Goal: Task Accomplishment & Management: Manage account settings

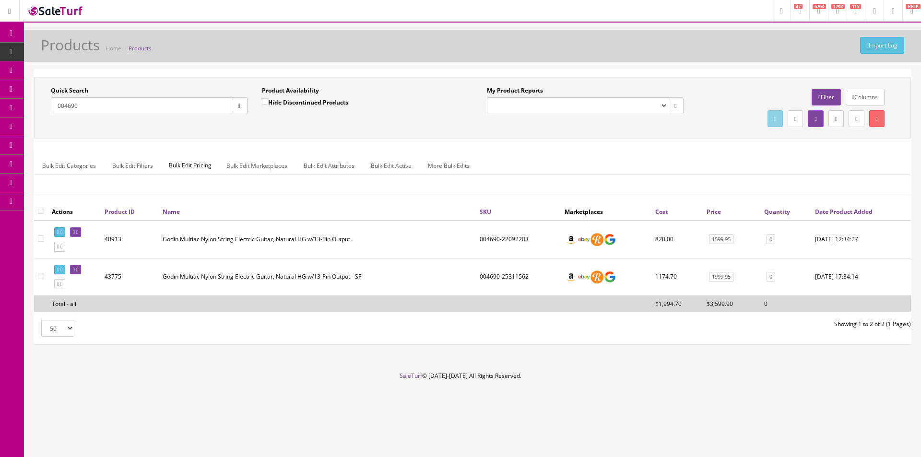
click at [839, 379] on footer "SaleTurf © 2015-2025 All Rights Reserved." at bounding box center [460, 396] width 921 height 48
click at [828, 158] on ul "Bulk Edit Categories Bulk Edit Filters Bulk Edit Pricing Bulk Edit Marketplaces…" at bounding box center [473, 165] width 876 height 19
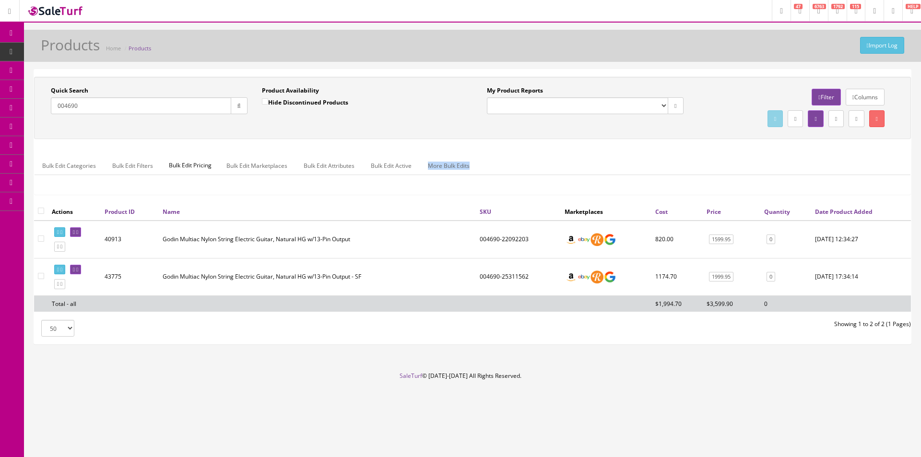
click at [828, 158] on ul "Bulk Edit Categories Bulk Edit Filters Bulk Edit Pricing Bulk Edit Marketplaces…" at bounding box center [473, 165] width 876 height 19
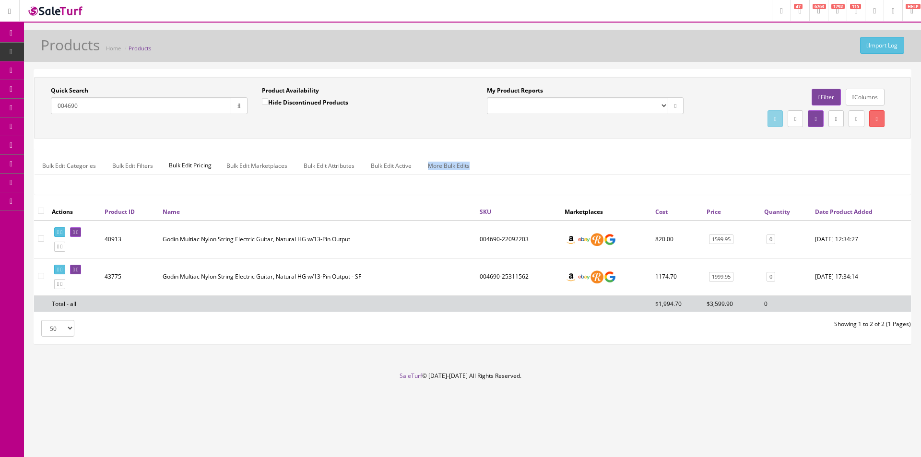
click at [828, 158] on ul "Bulk Edit Categories Bulk Edit Filters Bulk Edit Pricing Bulk Edit Marketplaces…" at bounding box center [473, 165] width 876 height 19
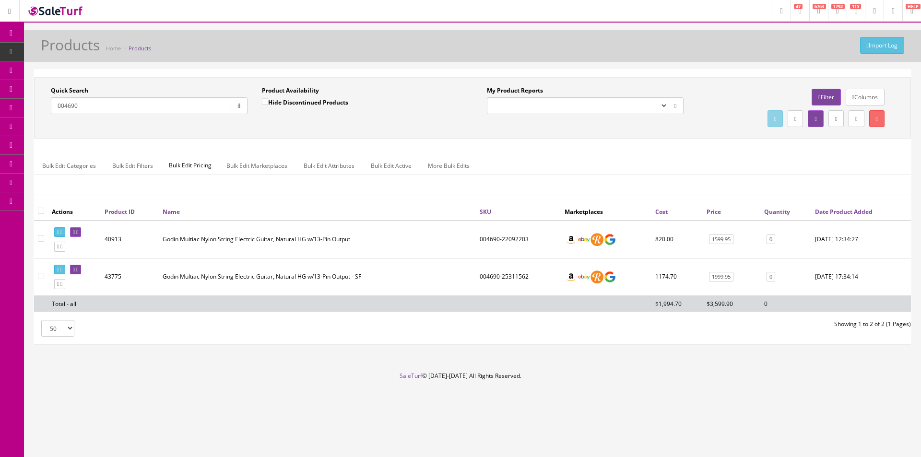
click at [828, 158] on ul "Bulk Edit Categories Bulk Edit Filters Bulk Edit Pricing Bulk Edit Marketplaces…" at bounding box center [473, 165] width 876 height 19
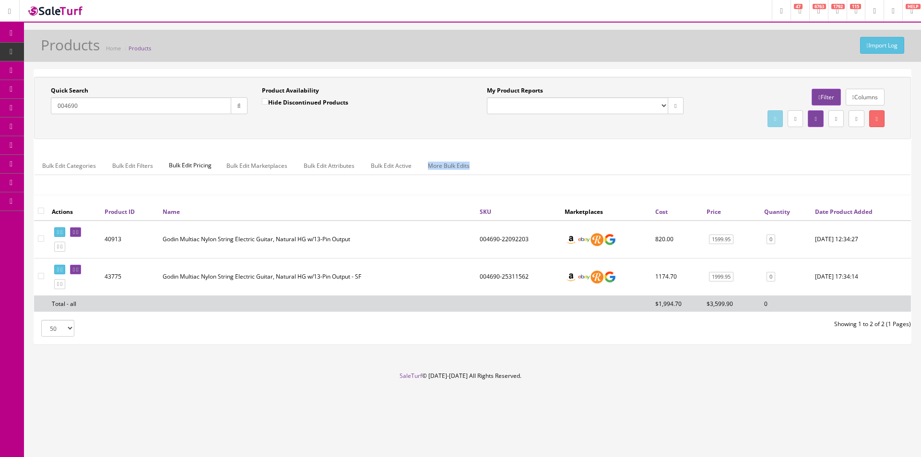
click at [828, 158] on ul "Bulk Edit Categories Bulk Edit Filters Bulk Edit Pricing Bulk Edit Marketplaces…" at bounding box center [473, 165] width 876 height 19
click at [105, 108] on input "004690" at bounding box center [141, 105] width 180 height 17
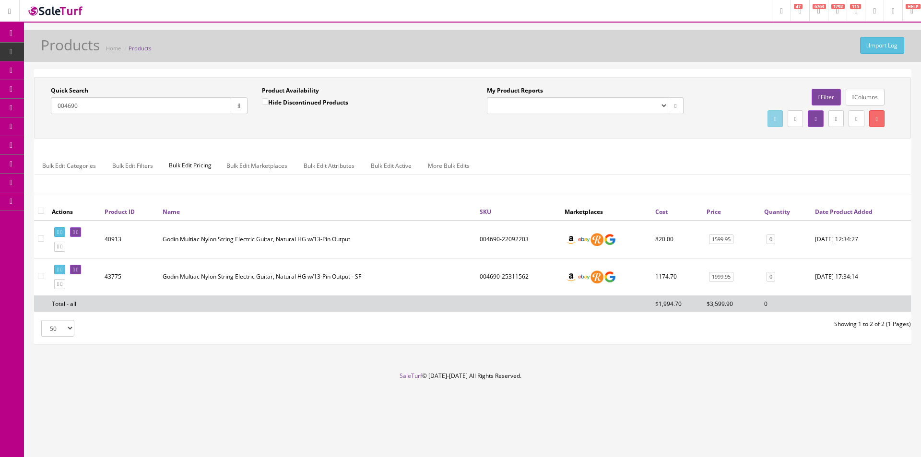
click at [105, 108] on input "004690" at bounding box center [141, 105] width 180 height 17
paste input "35045F-2531450"
click at [79, 108] on input "035045F-25314500" at bounding box center [141, 105] width 180 height 17
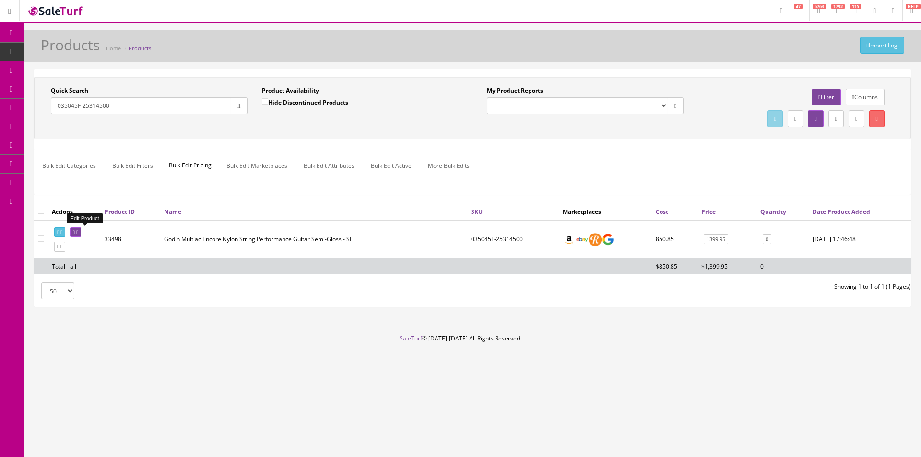
type input "035045F-25314500"
click at [81, 233] on link at bounding box center [75, 232] width 11 height 10
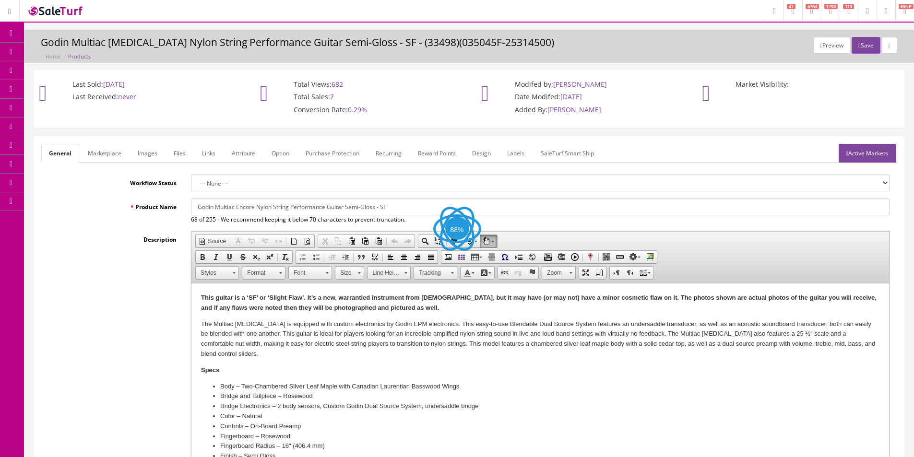
click at [152, 153] on link "Images" at bounding box center [147, 153] width 35 height 19
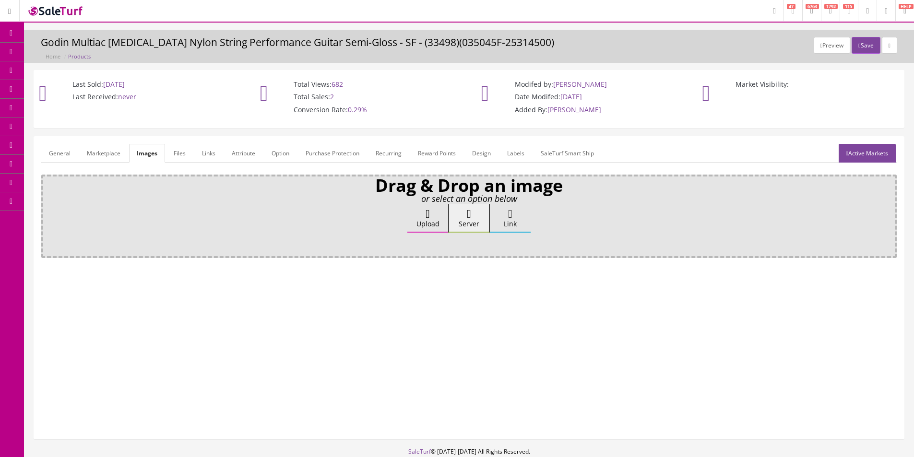
click at [419, 216] on label "Upload" at bounding box center [427, 218] width 41 height 29
click at [48, 214] on input "Upload" at bounding box center [48, 209] width 0 height 10
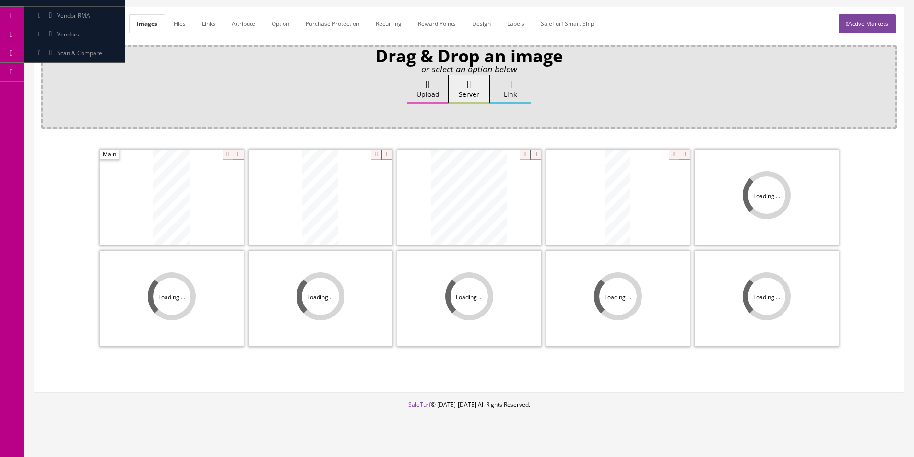
scroll to position [140, 0]
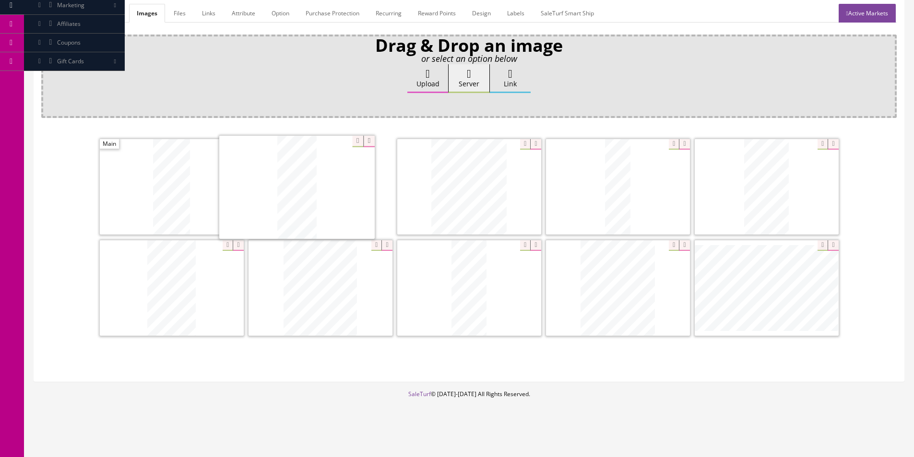
drag, startPoint x: 304, startPoint y: 192, endPoint x: 112, endPoint y: 183, distance: 191.7
drag, startPoint x: 466, startPoint y: 206, endPoint x: 326, endPoint y: 204, distance: 139.7
drag, startPoint x: 361, startPoint y: 290, endPoint x: 473, endPoint y: 195, distance: 146.7
drag, startPoint x: 477, startPoint y: 300, endPoint x: 281, endPoint y: 196, distance: 222.2
drag, startPoint x: 615, startPoint y: 315, endPoint x: 446, endPoint y: 203, distance: 203.1
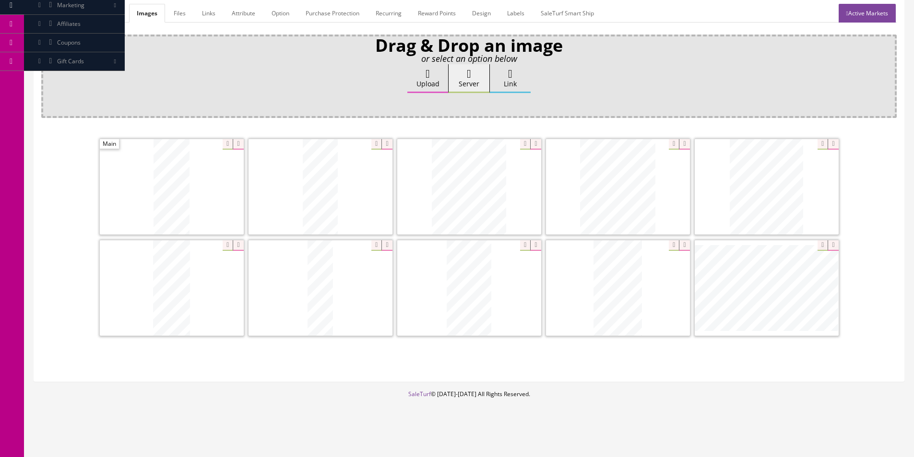
click at [519, 148] on div "Zoom" at bounding box center [469, 187] width 144 height 96
click at [555, 114] on div "Drag & Drop an image or select an option below Upload Server Link Ok WM Left To…" at bounding box center [469, 205] width 856 height 340
click at [55, 11] on link "General" at bounding box center [59, 13] width 37 height 19
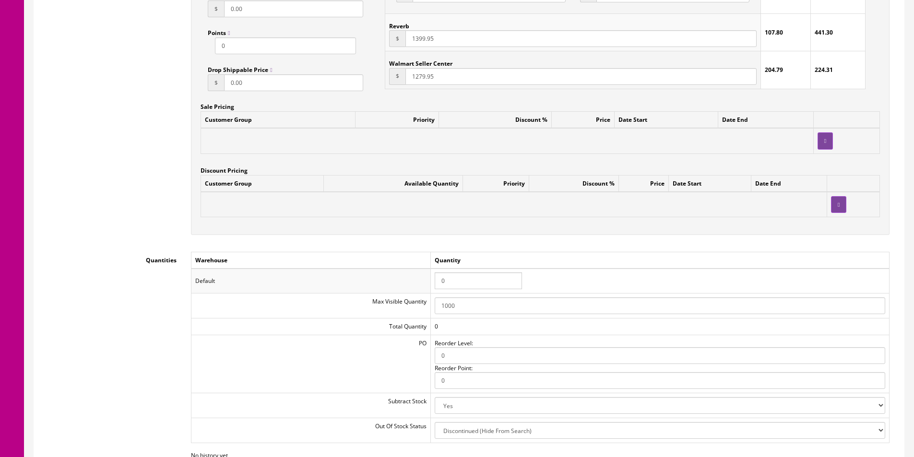
click at [449, 281] on input "0" at bounding box center [478, 281] width 87 height 17
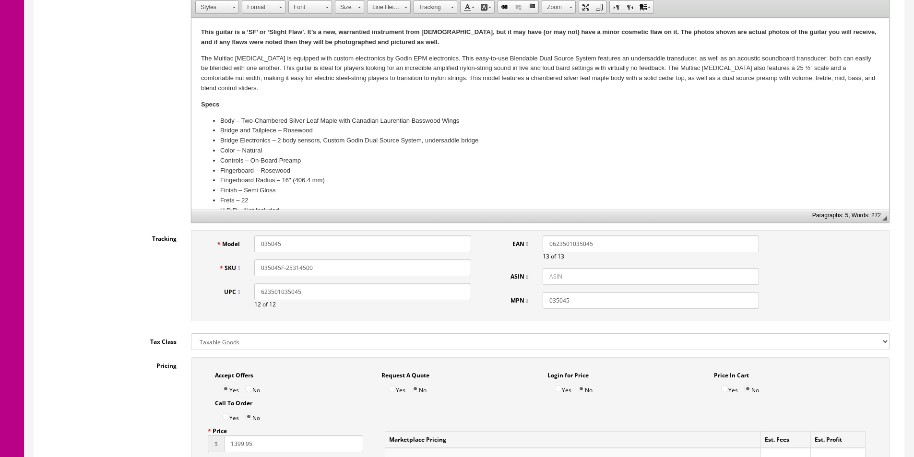
scroll to position [0, 0]
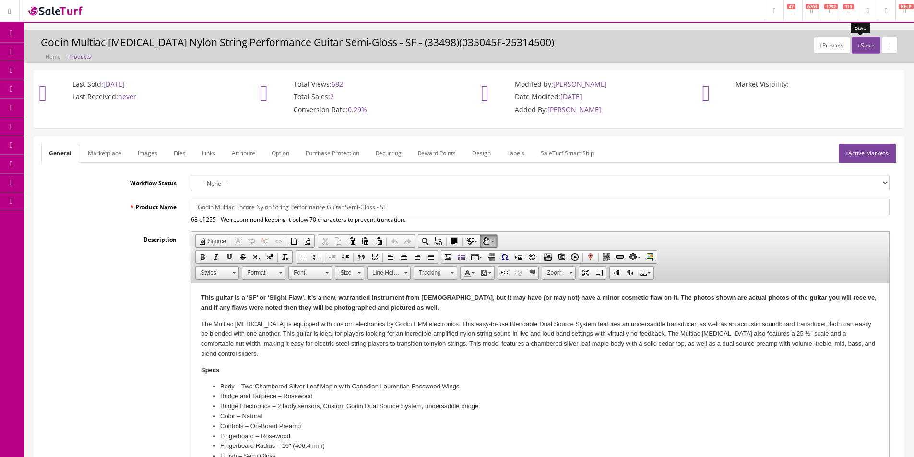
type input "1"
click at [861, 43] on button "Save" at bounding box center [866, 45] width 28 height 17
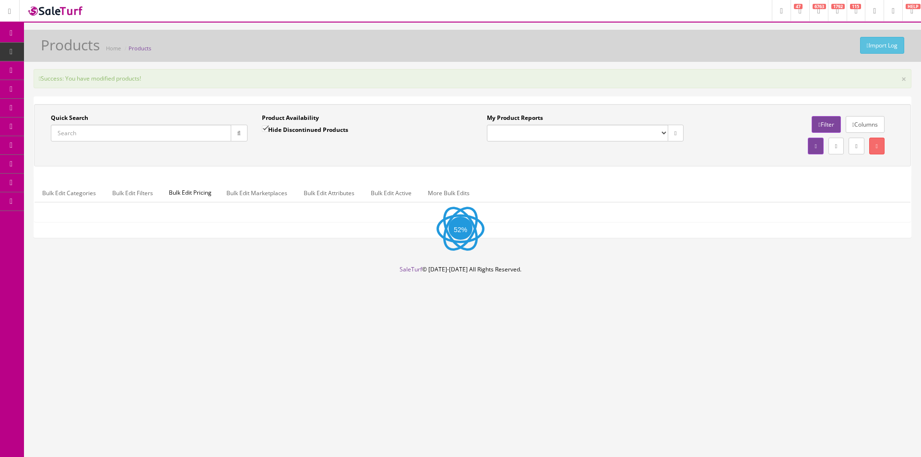
click at [164, 138] on input "Quick Search" at bounding box center [141, 133] width 180 height 17
paste input "004690-25311562"
type input "004690-25311562"
click at [235, 136] on button "button" at bounding box center [239, 133] width 17 height 17
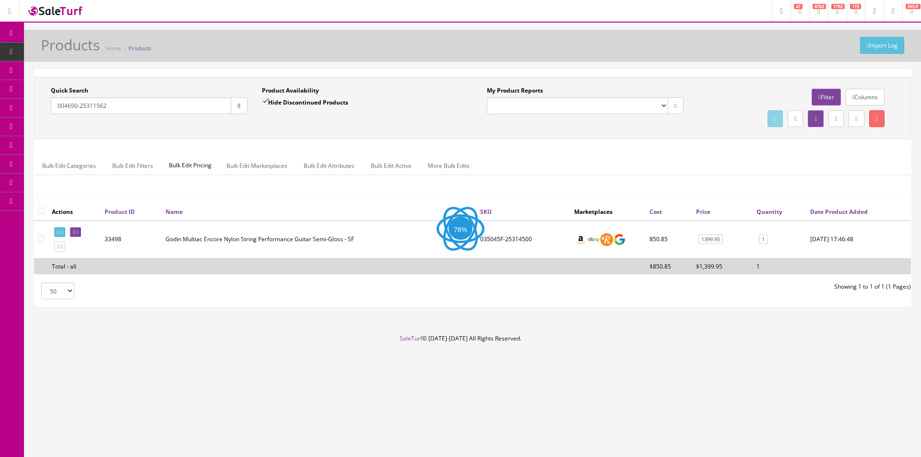
click at [243, 114] on button "button" at bounding box center [239, 105] width 17 height 17
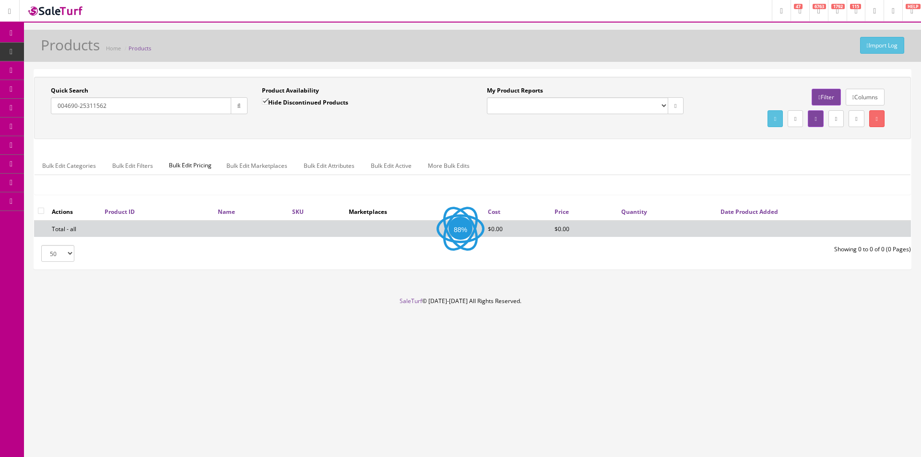
drag, startPoint x: 292, startPoint y: 106, endPoint x: 243, endPoint y: 106, distance: 49.0
click at [291, 106] on label "Hide Discontinued Products" at bounding box center [305, 102] width 86 height 10
click at [243, 106] on button "button" at bounding box center [239, 105] width 17 height 17
drag, startPoint x: 270, startPoint y: 102, endPoint x: 242, endPoint y: 106, distance: 28.0
click at [270, 102] on label "Hide Discontinued Products" at bounding box center [305, 102] width 86 height 10
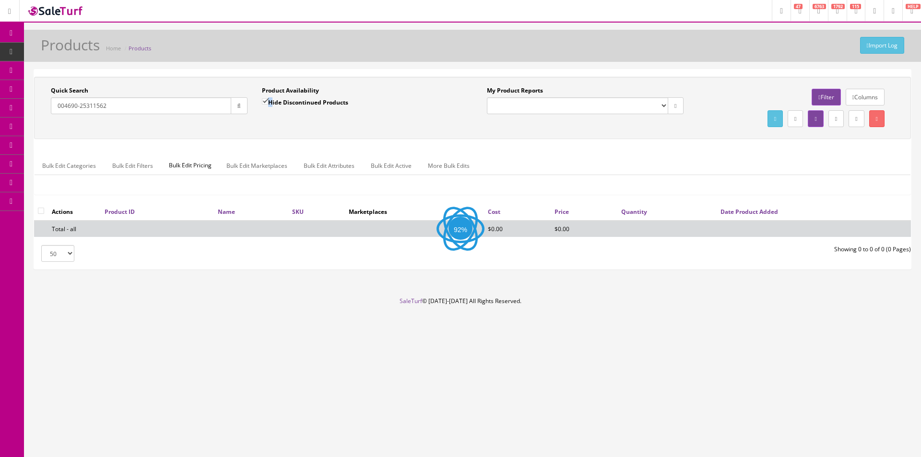
click at [238, 108] on icon "button" at bounding box center [239, 106] width 3 height 6
click at [268, 103] on input "Hide Discontinued Products" at bounding box center [265, 101] width 6 height 6
checkbox input "false"
click at [240, 108] on icon "button" at bounding box center [239, 106] width 3 height 6
click at [267, 120] on div "Product Availability Hide Discontinued Products Date To" at bounding box center [360, 103] width 211 height 35
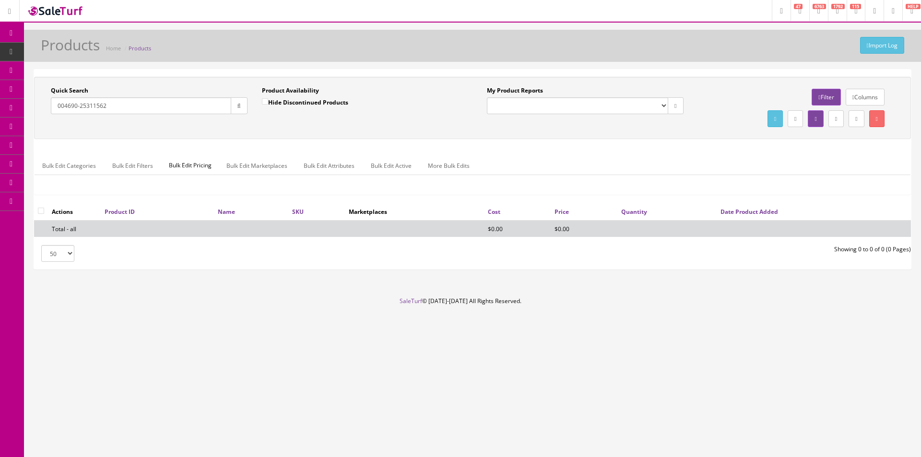
click at [139, 108] on input "004690-25311562" at bounding box center [141, 105] width 180 height 17
click at [59, 119] on div "Quick Search 004690-25311562 Date From" at bounding box center [149, 103] width 211 height 35
click at [78, 105] on input "004690-25311562" at bounding box center [141, 105] width 180 height 17
click at [242, 110] on button "button" at bounding box center [239, 105] width 17 height 17
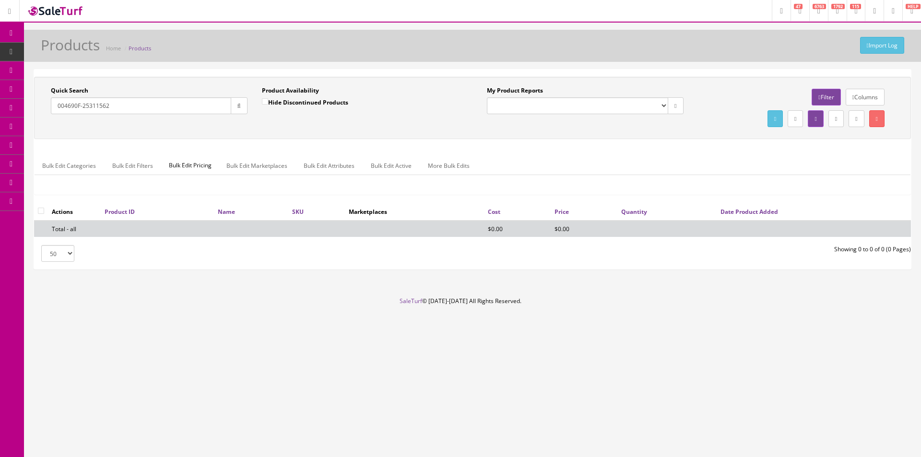
drag, startPoint x: 81, startPoint y: 106, endPoint x: 32, endPoint y: 108, distance: 48.5
click at [34, 108] on div "Quick Search 004690F-25311562 Date From Product Availability Hide Discontinued …" at bounding box center [473, 169] width 878 height 201
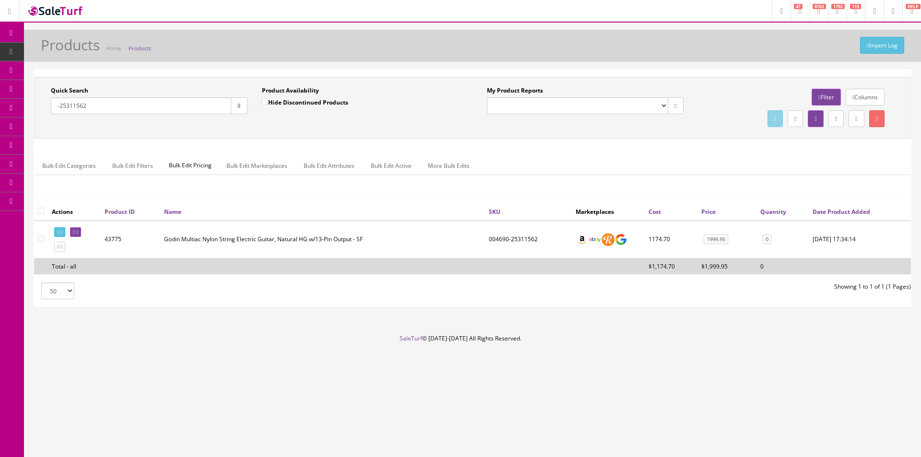
type input "-25311562"
click at [81, 233] on link at bounding box center [75, 232] width 11 height 10
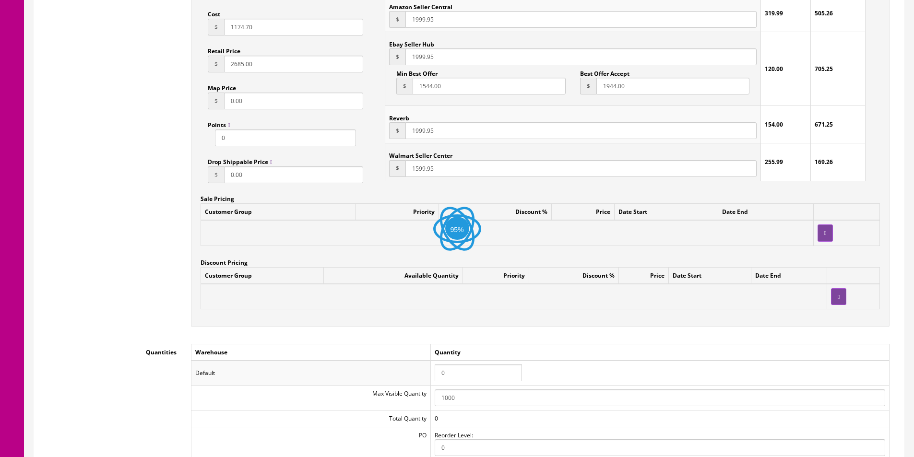
click at [464, 379] on input "0" at bounding box center [478, 373] width 87 height 17
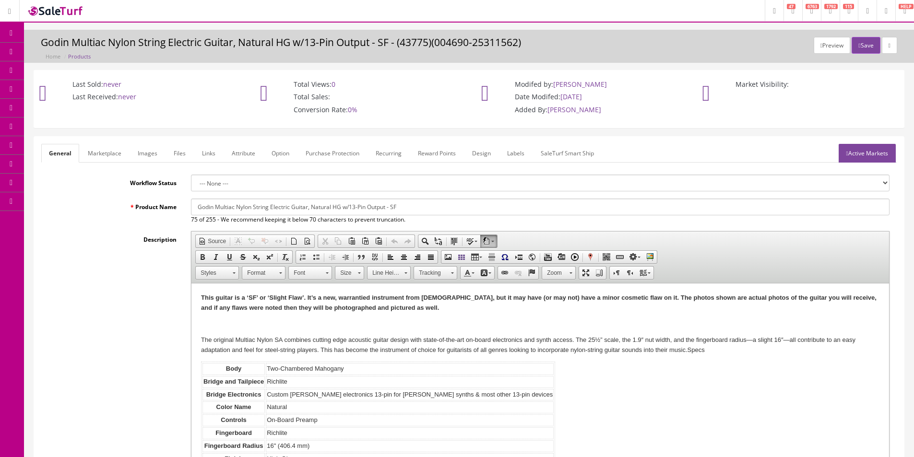
type input "1"
click at [145, 153] on link "Images" at bounding box center [147, 153] width 35 height 19
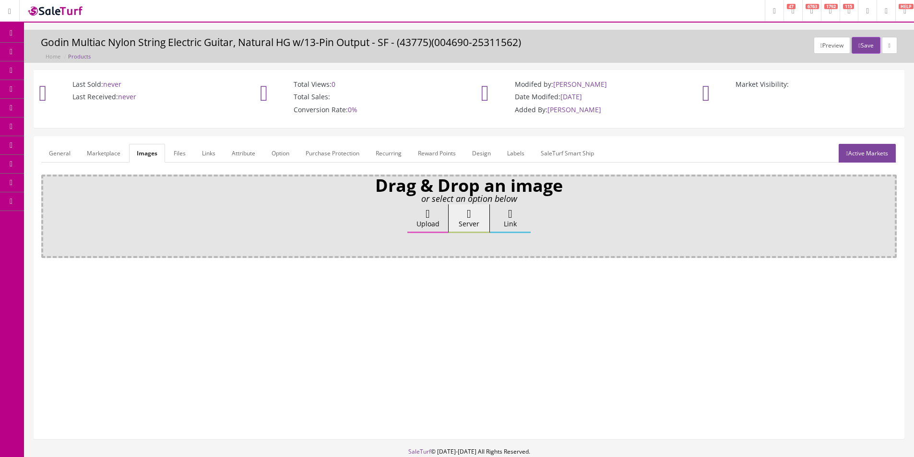
click at [419, 216] on label "Upload" at bounding box center [427, 218] width 41 height 29
click at [48, 214] on input "Upload" at bounding box center [48, 209] width 0 height 10
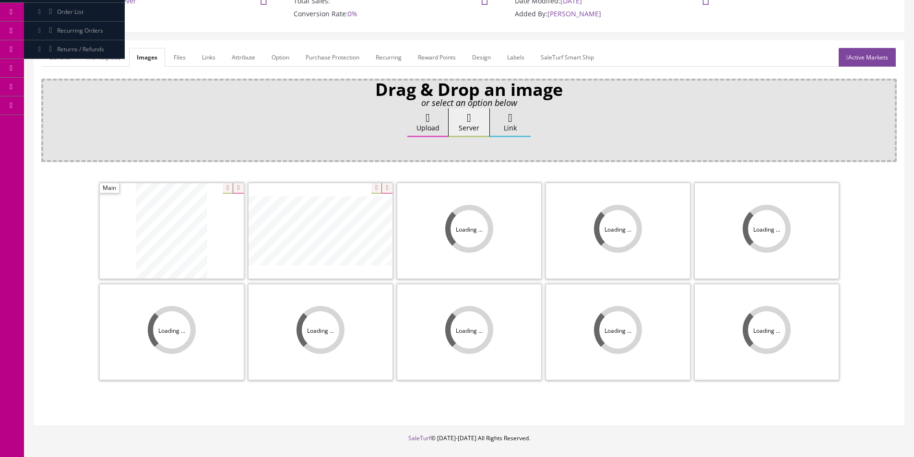
scroll to position [140, 0]
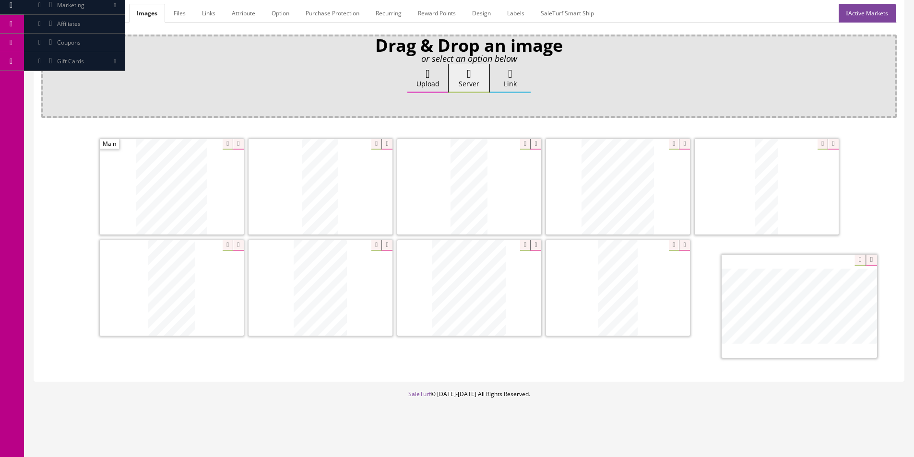
drag, startPoint x: 314, startPoint y: 204, endPoint x: 793, endPoint y: 323, distance: 493.7
drag, startPoint x: 395, startPoint y: 220, endPoint x: 548, endPoint y: 267, distance: 160.6
drag, startPoint x: 748, startPoint y: 298, endPoint x: 549, endPoint y: 293, distance: 198.8
drag, startPoint x: 295, startPoint y: 203, endPoint x: 156, endPoint y: 191, distance: 138.7
drag, startPoint x: 439, startPoint y: 287, endPoint x: 318, endPoint y: 181, distance: 160.9
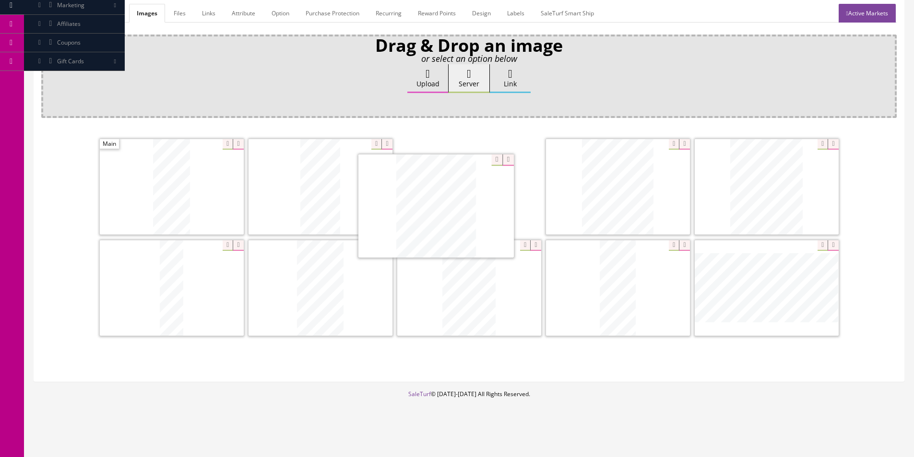
drag, startPoint x: 471, startPoint y: 272, endPoint x: 438, endPoint y: 190, distance: 88.5
drag, startPoint x: 710, startPoint y: 196, endPoint x: 426, endPoint y: 190, distance: 284.7
drag, startPoint x: 727, startPoint y: 188, endPoint x: 369, endPoint y: 189, distance: 358.5
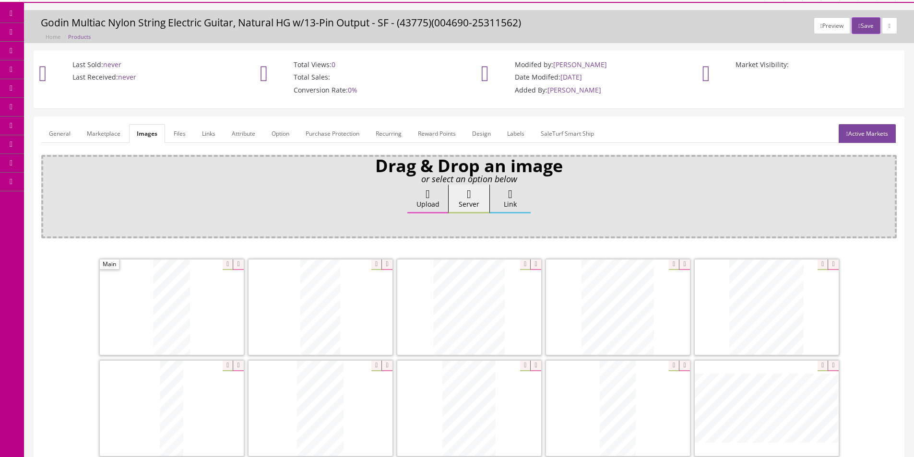
scroll to position [0, 0]
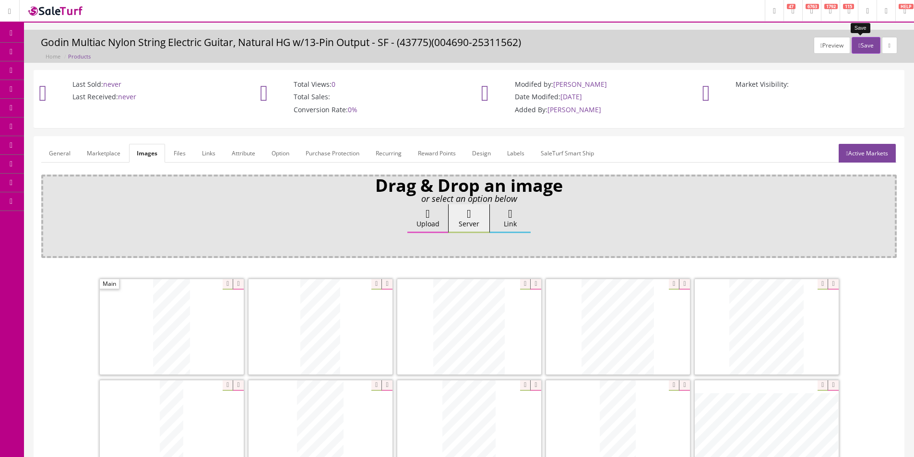
click at [869, 52] on button "Save" at bounding box center [866, 45] width 28 height 17
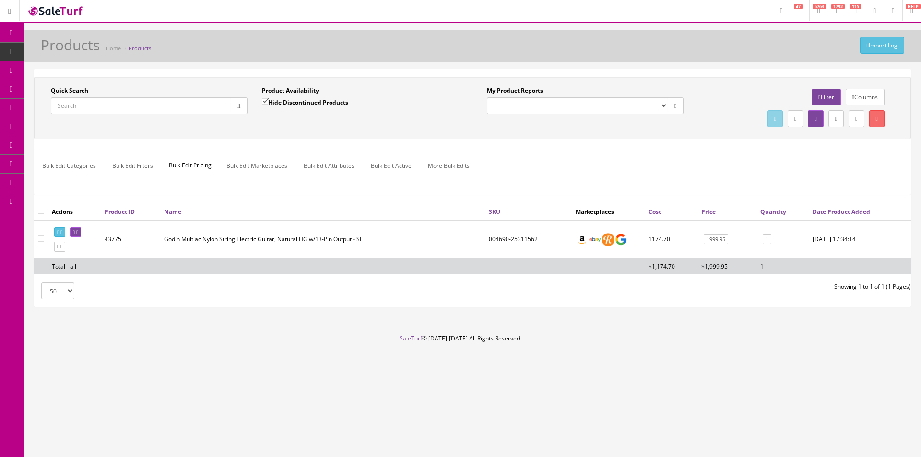
click at [718, 154] on div "Bulk Edit Categories Bulk Edit Filters Bulk Edit Pricing Bulk Edit Marketplaces…" at bounding box center [473, 171] width 876 height 45
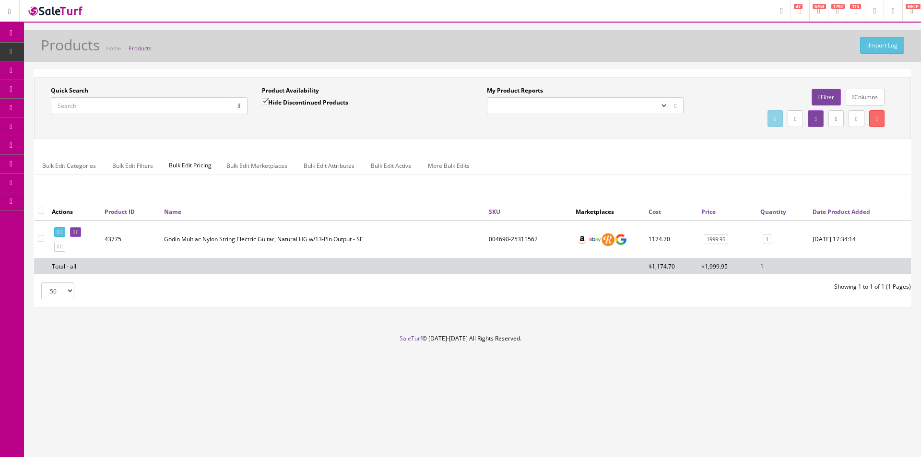
drag, startPoint x: 718, startPoint y: 154, endPoint x: 735, endPoint y: 154, distance: 17.8
click at [718, 154] on div "Bulk Edit Categories Bulk Edit Filters Bulk Edit Pricing Bulk Edit Marketplaces…" at bounding box center [473, 171] width 876 height 45
click at [633, 77] on div "Quick Search Date From Product Availability Hide Discontinued Products Date To …" at bounding box center [472, 108] width 877 height 62
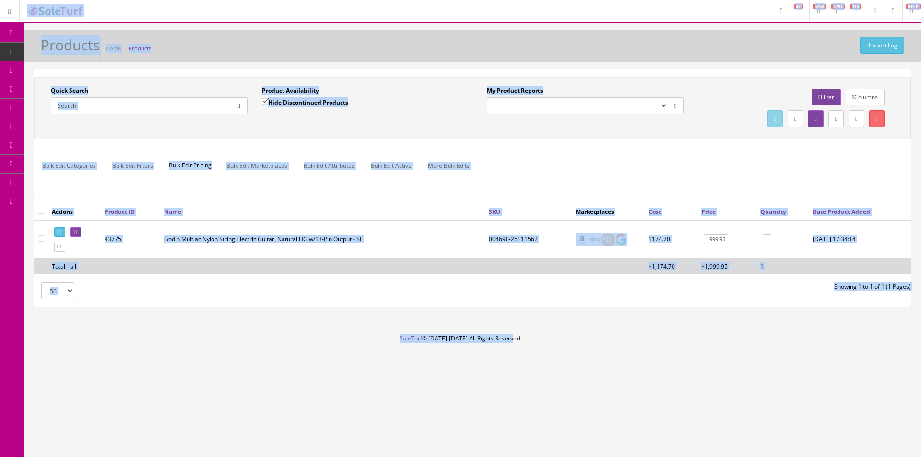
click at [633, 77] on div "Quick Search Date From Product Availability Hide Discontinued Products Date To …" at bounding box center [472, 108] width 877 height 62
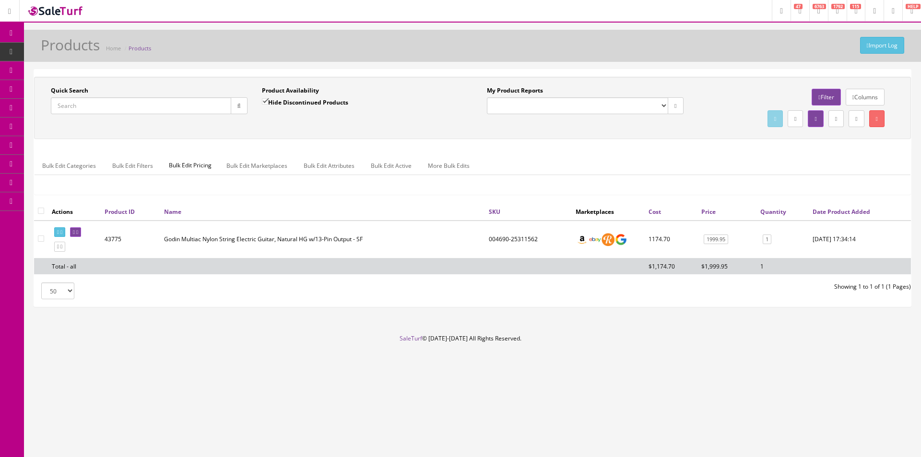
click at [633, 77] on div "Quick Search Date From Product Availability Hide Discontinued Products Date To …" at bounding box center [472, 108] width 877 height 62
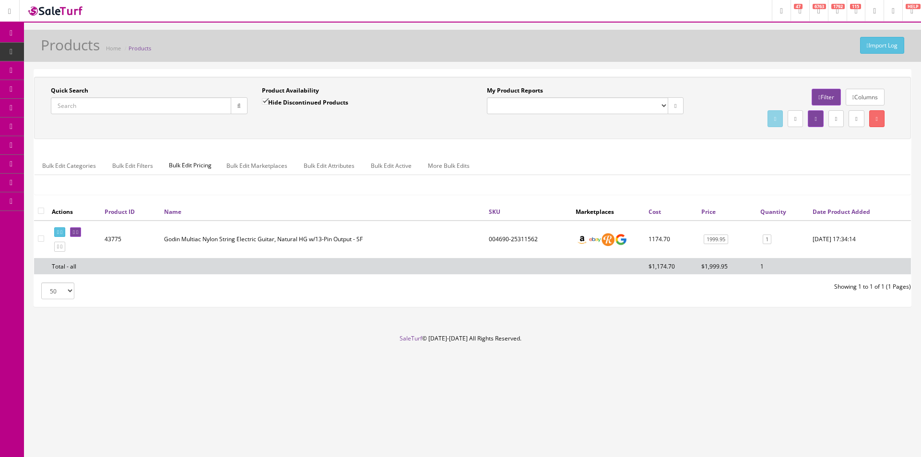
click at [4, 24] on link "Dashboard" at bounding box center [12, 33] width 24 height 19
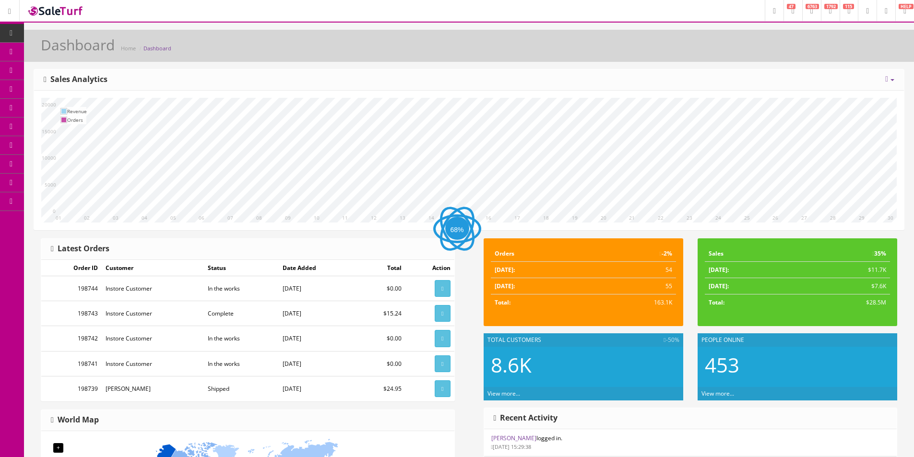
click at [617, 70] on div "[DATE] Week Month Year Year over Year Last Year over Prior Year Sales Analytics" at bounding box center [469, 80] width 870 height 21
click at [45, 49] on link "Products" at bounding box center [74, 52] width 101 height 19
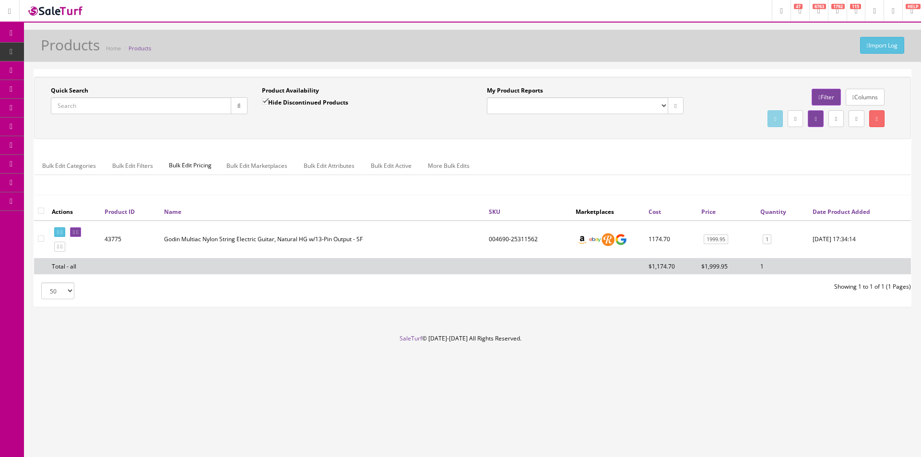
click at [188, 114] on input "Quick Search" at bounding box center [141, 105] width 180 height 17
type input "046386"
click at [287, 105] on label "Hide Discontinued Products" at bounding box center [305, 102] width 86 height 10
click at [268, 105] on input "Hide Discontinued Products" at bounding box center [265, 101] width 6 height 6
checkbox input "false"
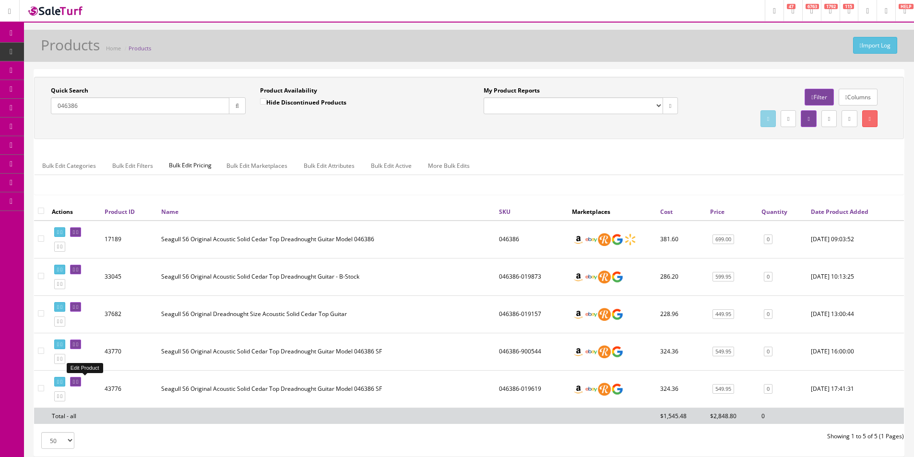
click at [81, 385] on link at bounding box center [75, 382] width 11 height 10
click at [410, 130] on div "Quick Search 046386 Date From Product Availability Hide Discontinued Products D…" at bounding box center [468, 107] width 865 height 43
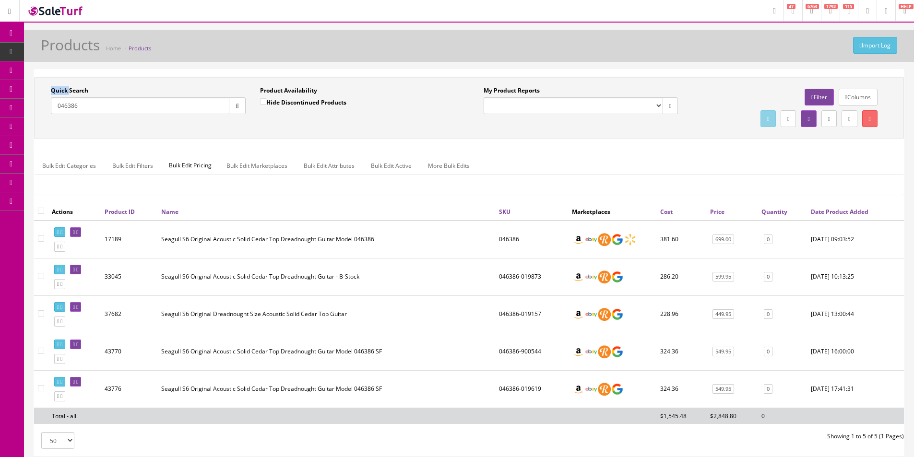
click at [410, 130] on div "Quick Search 046386 Date From Product Availability Hide Discontinued Products D…" at bounding box center [468, 107] width 865 height 43
click at [432, 57] on div "Import Log Products Home Products" at bounding box center [469, 48] width 876 height 23
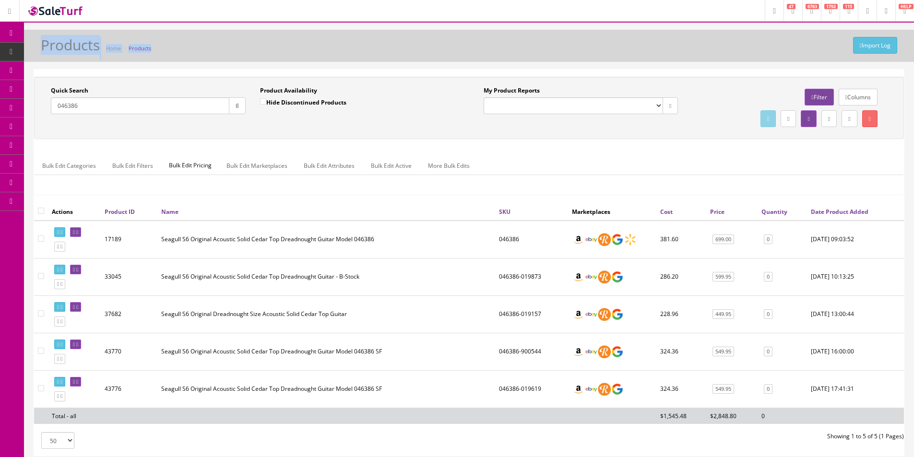
click at [432, 57] on div "Import Log Products Home Products" at bounding box center [469, 48] width 876 height 23
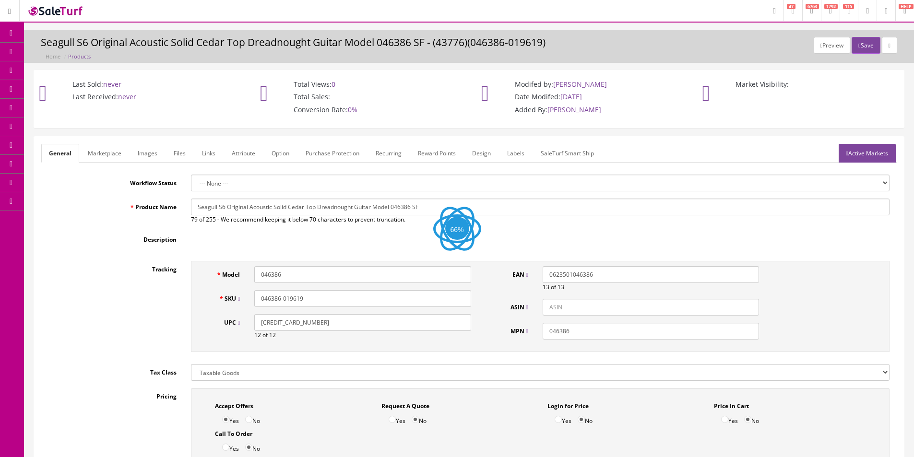
click at [147, 151] on link "Images" at bounding box center [147, 153] width 35 height 19
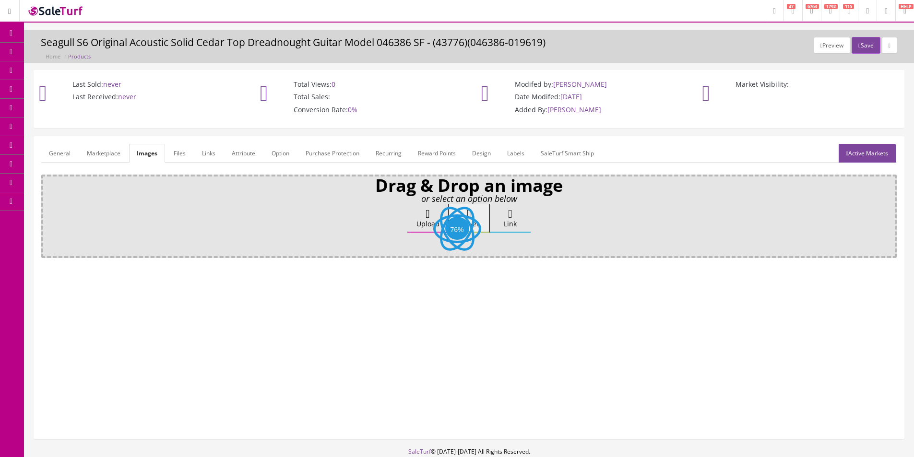
click at [418, 221] on label "Upload" at bounding box center [427, 218] width 41 height 29
click at [48, 214] on input "Upload" at bounding box center [48, 209] width 0 height 10
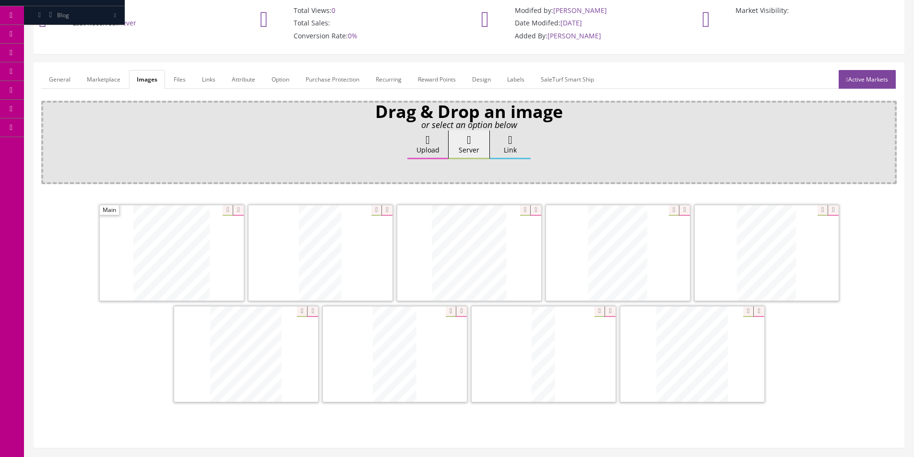
scroll to position [96, 0]
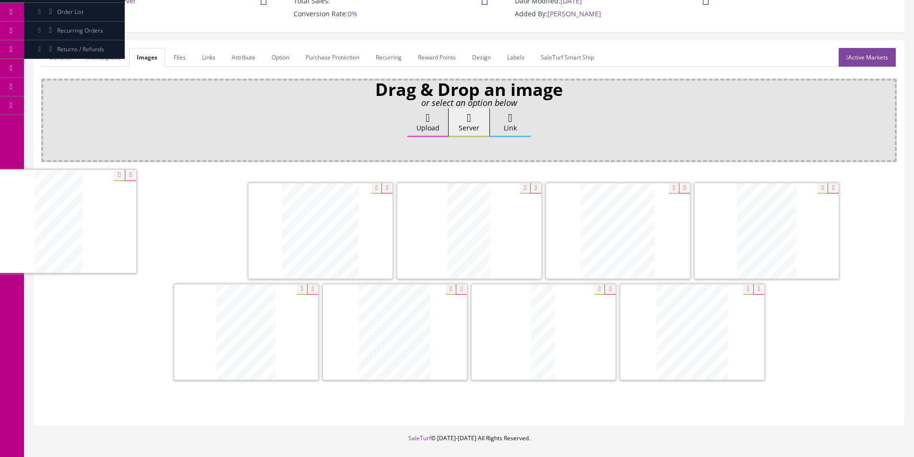
drag, startPoint x: 355, startPoint y: 324, endPoint x: 183, endPoint y: 225, distance: 198.6
drag, startPoint x: 582, startPoint y: 257, endPoint x: 271, endPoint y: 248, distance: 311.6
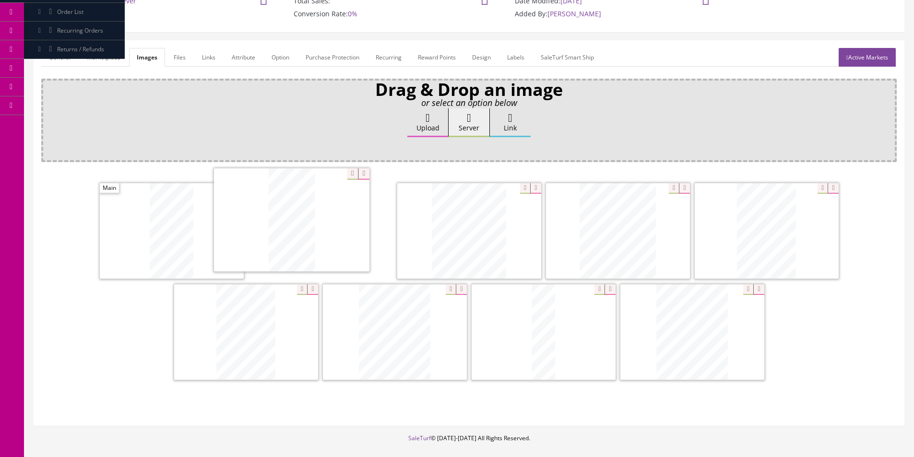
drag, startPoint x: 563, startPoint y: 251, endPoint x: 259, endPoint y: 241, distance: 304.4
drag, startPoint x: 431, startPoint y: 235, endPoint x: 427, endPoint y: 205, distance: 30.1
drag, startPoint x: 699, startPoint y: 342, endPoint x: 446, endPoint y: 237, distance: 273.9
click at [70, 60] on link "General" at bounding box center [59, 57] width 37 height 19
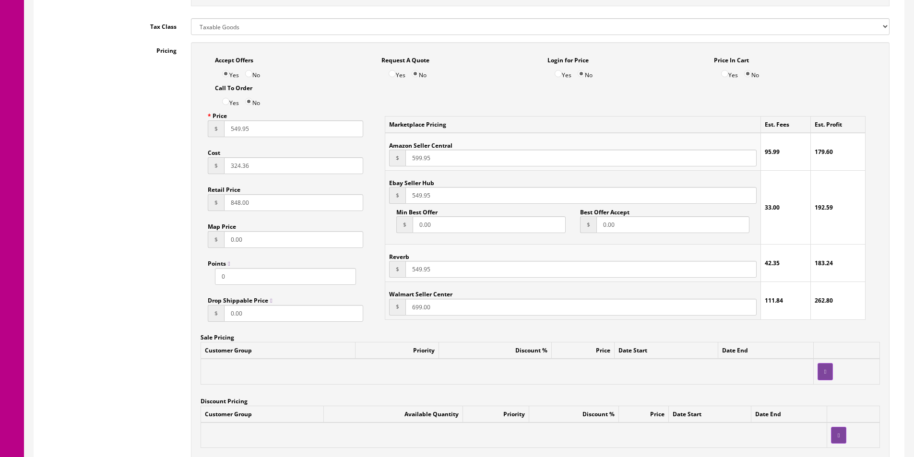
scroll to position [768, 0]
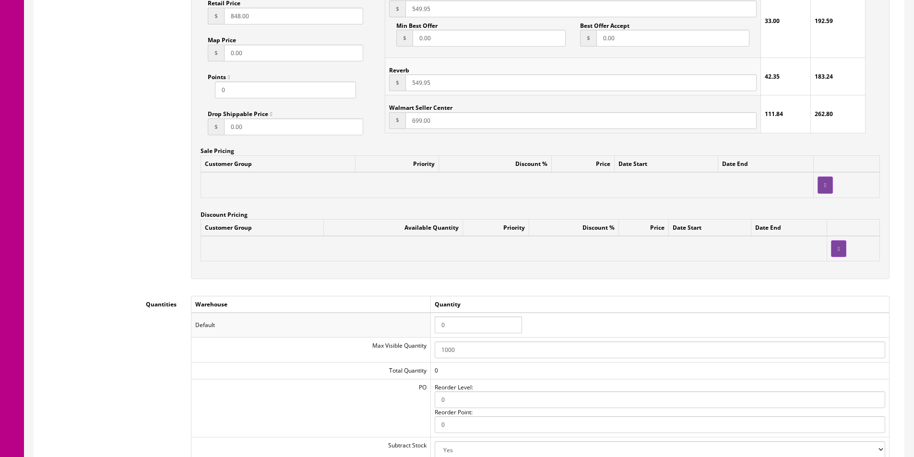
click at [471, 326] on input "0" at bounding box center [478, 325] width 87 height 17
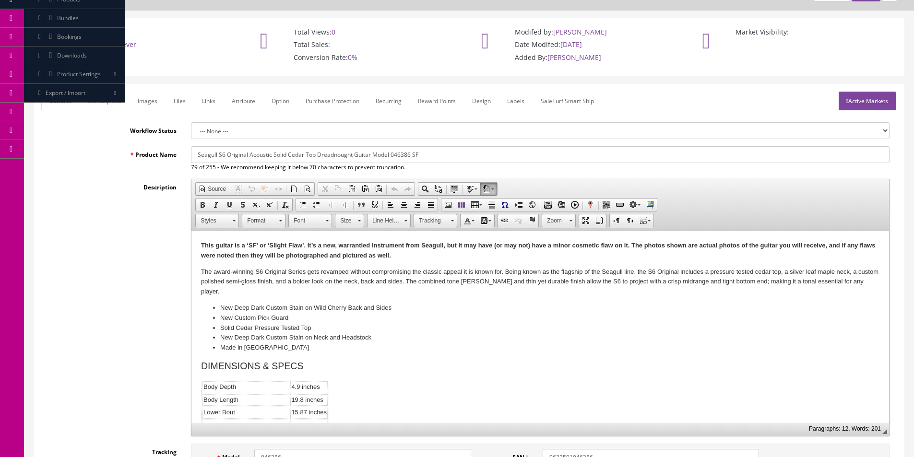
scroll to position [0, 0]
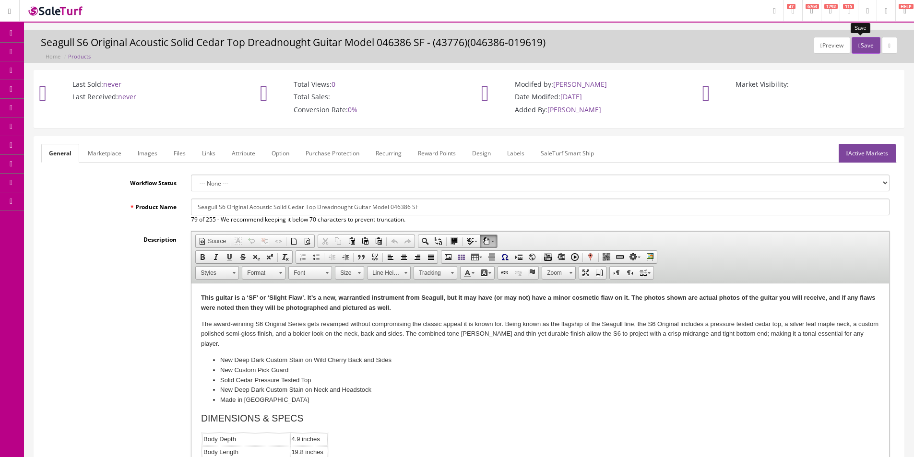
type input "1"
click at [865, 41] on button "Save" at bounding box center [866, 45] width 28 height 17
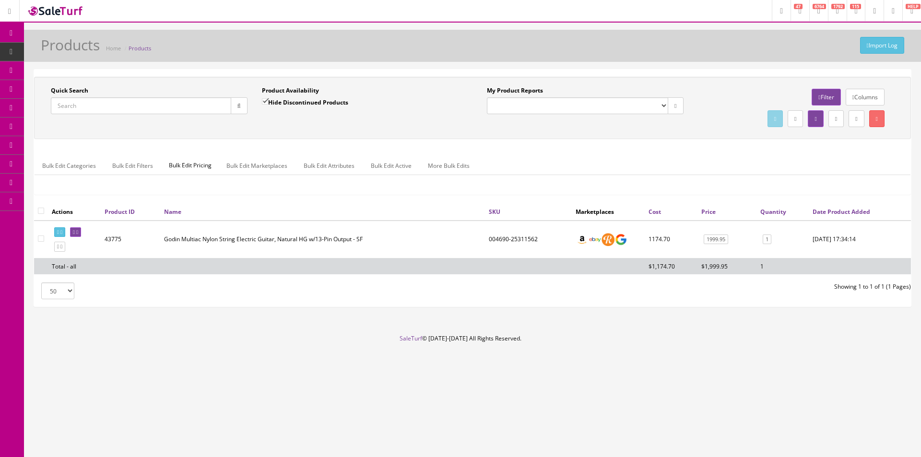
click at [158, 102] on input "Quick Search" at bounding box center [141, 105] width 180 height 17
paste input "KWJ2101133"
type input "KWJ2101133"
click at [232, 108] on button "button" at bounding box center [239, 105] width 17 height 17
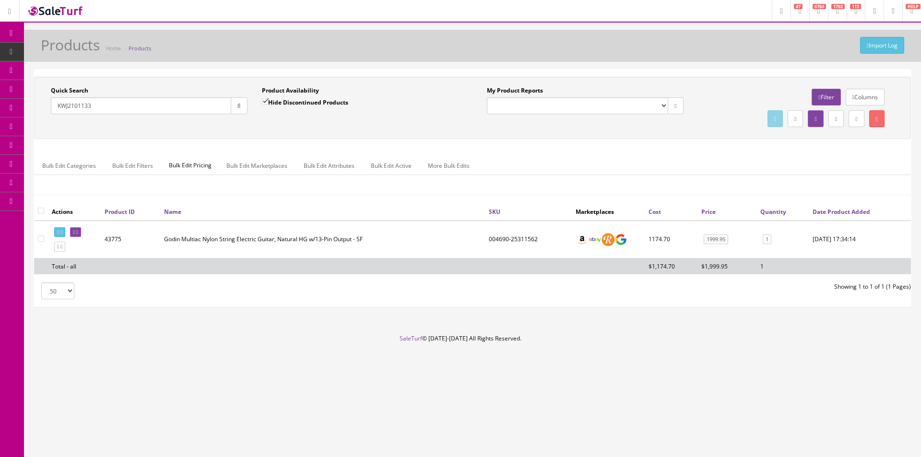
click at [236, 130] on div "Quick Search KWJ2101133 Date From Product Availability Hide Discontinued Produc…" at bounding box center [472, 107] width 873 height 43
click at [36, 98] on link "POS Console" at bounding box center [74, 89] width 101 height 19
click at [42, 108] on link "Order List" at bounding box center [74, 108] width 101 height 19
click at [43, 108] on link "Order List" at bounding box center [74, 108] width 101 height 19
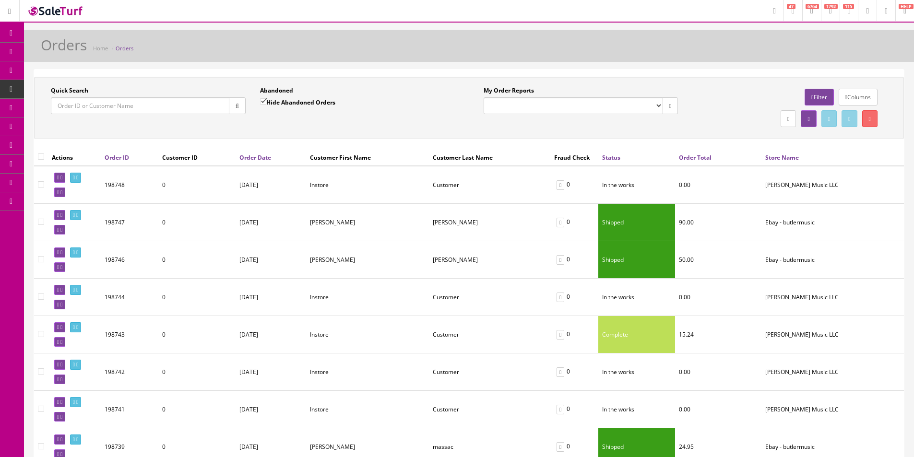
paste input "[PERSON_NAME]"
type input "[PERSON_NAME]"
click at [237, 108] on icon "button" at bounding box center [237, 106] width 3 height 6
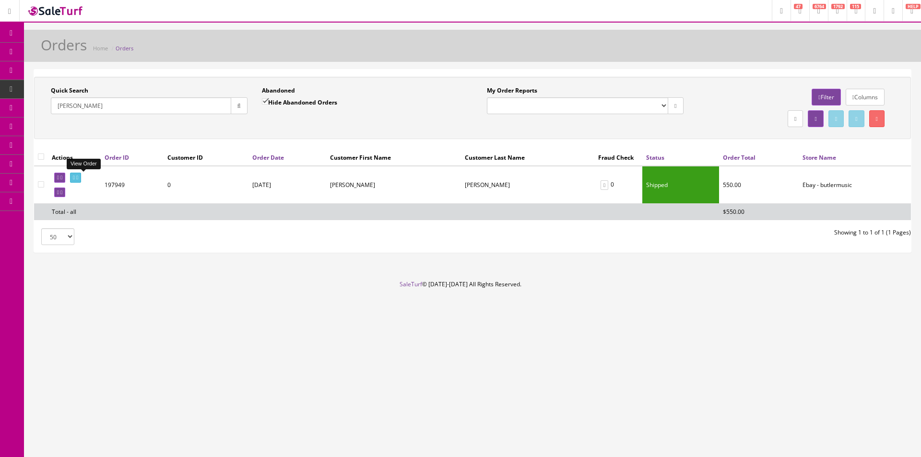
click at [78, 176] on icon at bounding box center [77, 177] width 2 height 5
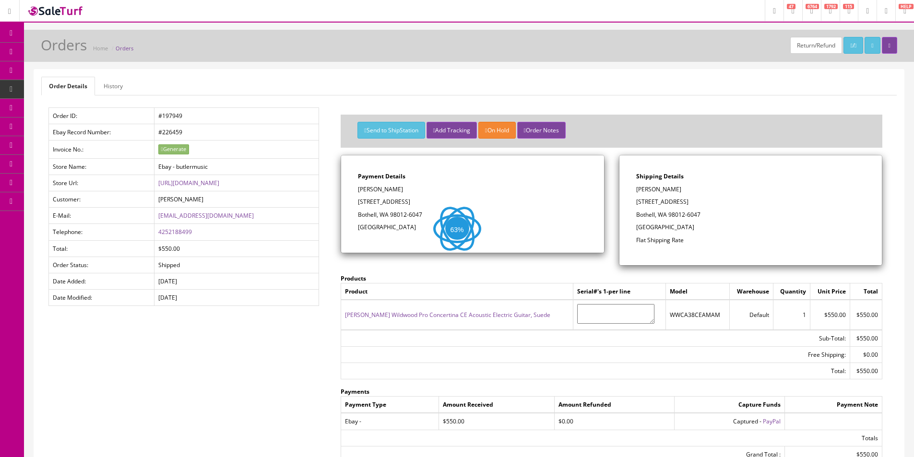
click at [120, 86] on link "History" at bounding box center [113, 86] width 35 height 19
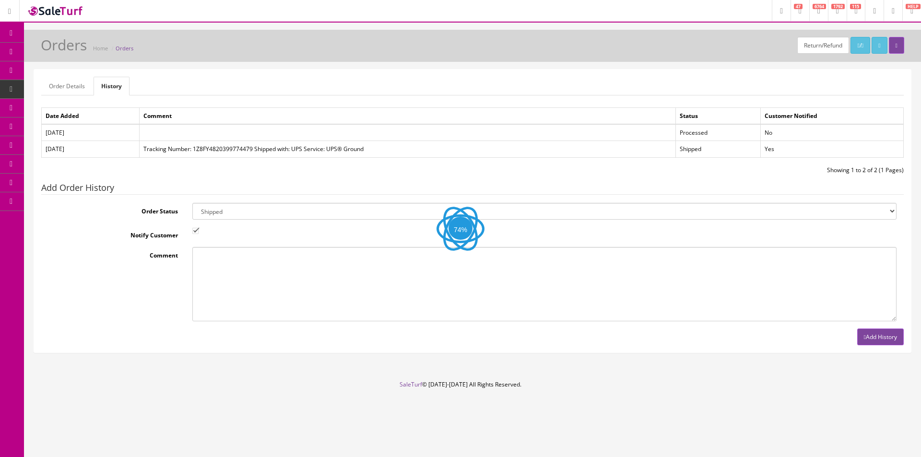
click at [226, 210] on select "Amazon Cart Awaiting Product Canceled Canceled Reversal Cart Chargeback Complet…" at bounding box center [544, 211] width 705 height 17
select select "11"
click at [227, 210] on select "Amazon Cart Awaiting Product Canceled Canceled Reversal Cart Chargeback Complet…" at bounding box center [544, 211] width 705 height 17
click at [197, 231] on input "Notify Customer" at bounding box center [195, 231] width 6 height 6
checkbox input "false"
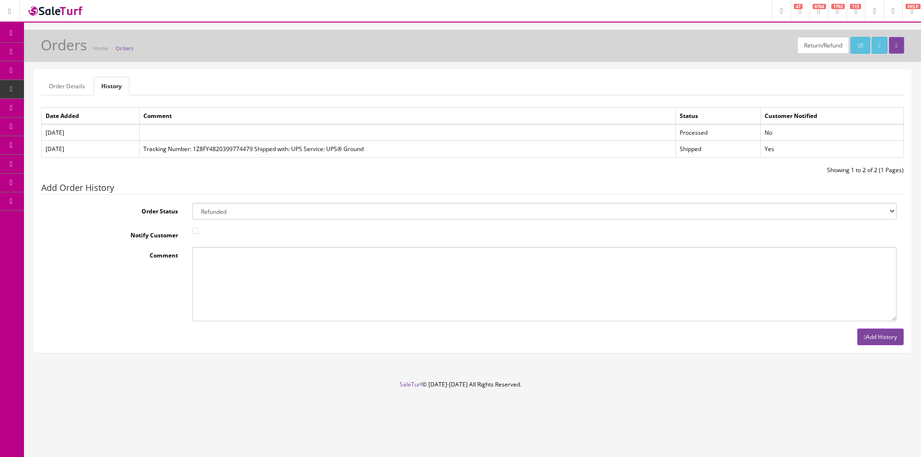
click at [880, 347] on div "Order Details History Order ID: #197949 Ebay Record Number: #226459 Invoice No.…" at bounding box center [472, 211] width 877 height 283
click at [880, 345] on button "Add History" at bounding box center [881, 337] width 47 height 17
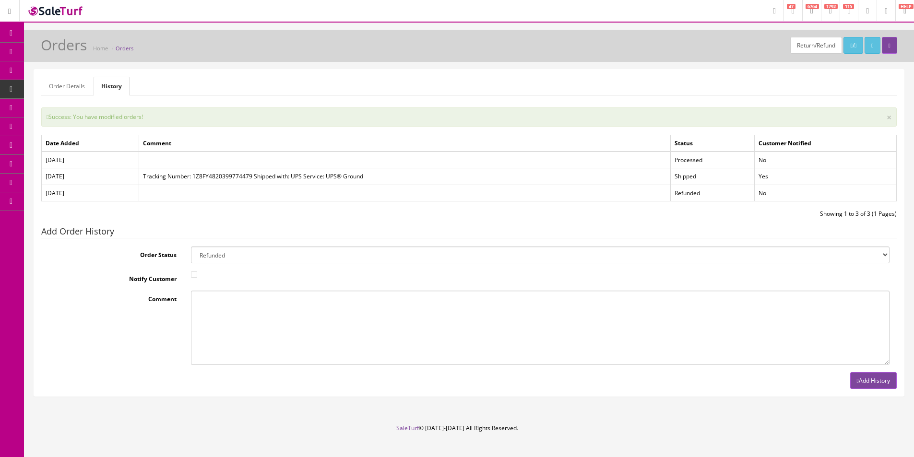
click at [69, 73] on div "Order Details History Order ID: #197949 Ebay Record Number: #226459 Invoice No.…" at bounding box center [469, 233] width 870 height 327
click at [71, 84] on link "Order Details" at bounding box center [66, 86] width 51 height 19
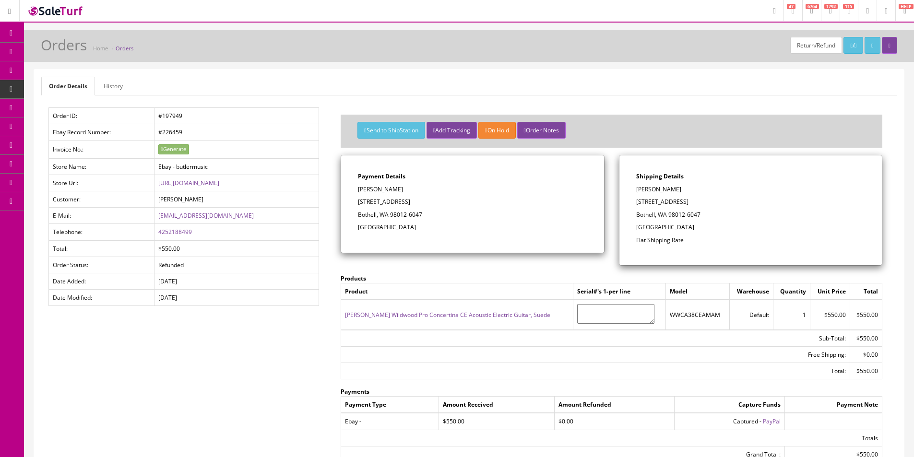
click at [411, 206] on p "[STREET_ADDRESS]" at bounding box center [472, 202] width 229 height 9
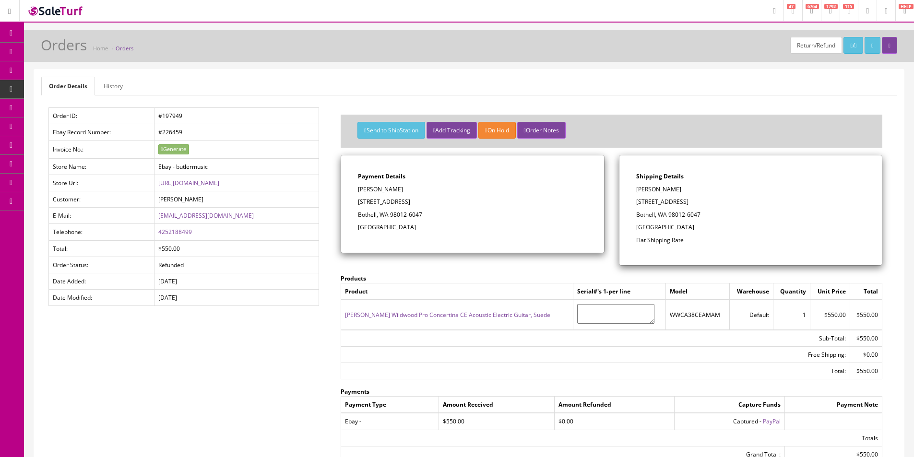
click at [411, 206] on p "[STREET_ADDRESS]" at bounding box center [472, 202] width 229 height 9
drag, startPoint x: 411, startPoint y: 206, endPoint x: 439, endPoint y: 213, distance: 28.2
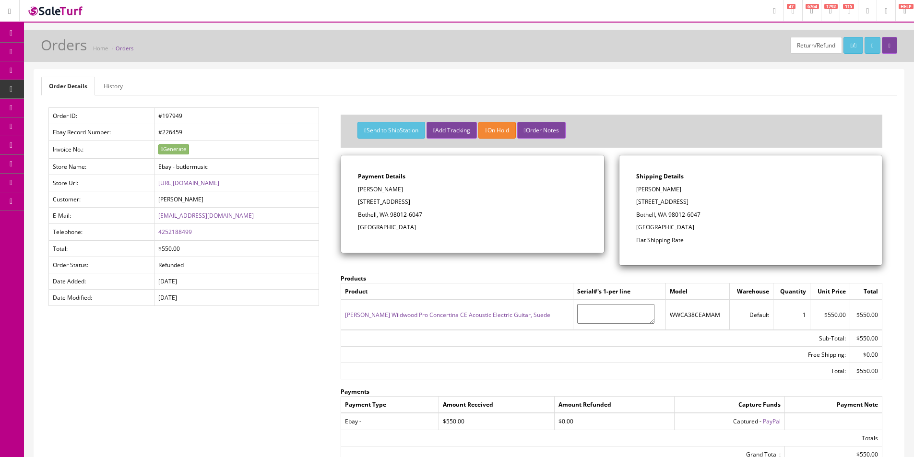
click at [415, 207] on div "Payment Details [PERSON_NAME] [STREET_ADDRESS]" at bounding box center [472, 204] width 263 height 97
drag, startPoint x: 70, startPoint y: 55, endPoint x: 606, endPoint y: 181, distance: 550.8
click at [70, 55] on span "Products" at bounding box center [69, 52] width 24 height 8
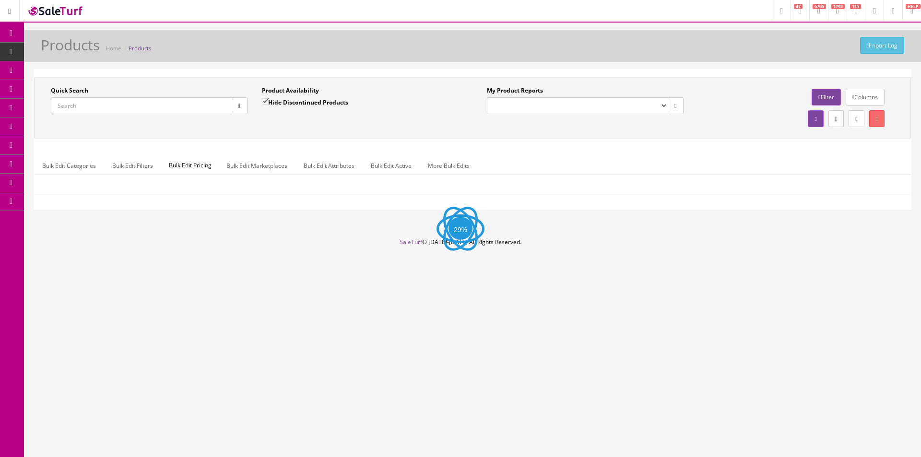
click at [214, 106] on input "Quick Search" at bounding box center [141, 105] width 180 height 17
paste input "052400-25311292"
type input "052400-25311292"
click at [265, 101] on input "Hide Discontinued Products" at bounding box center [265, 101] width 6 height 6
checkbox input "false"
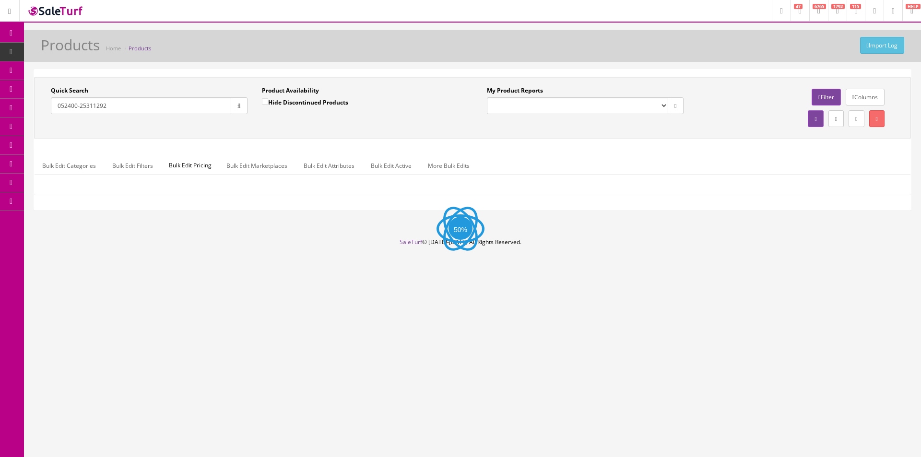
click at [259, 123] on div "Quick Search 052400-25311292 Date From Product Availability Hide Discontinued P…" at bounding box center [472, 107] width 873 height 43
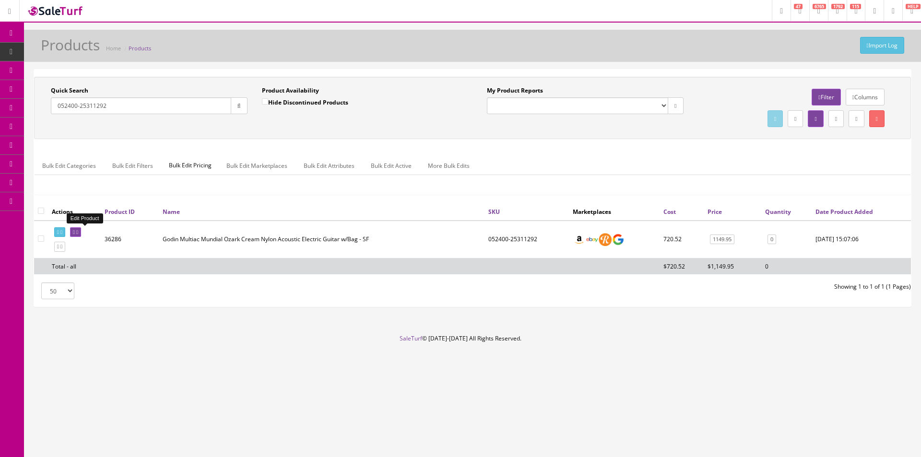
click at [75, 235] on icon at bounding box center [74, 232] width 2 height 5
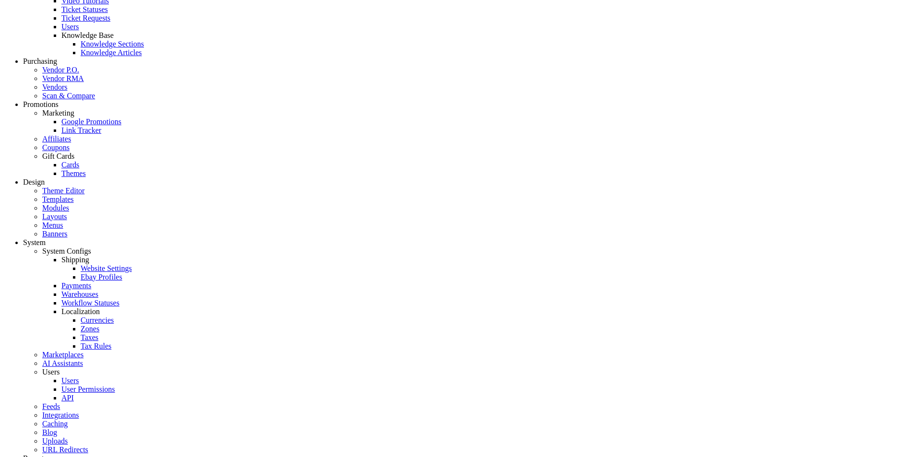
scroll to position [912, 0]
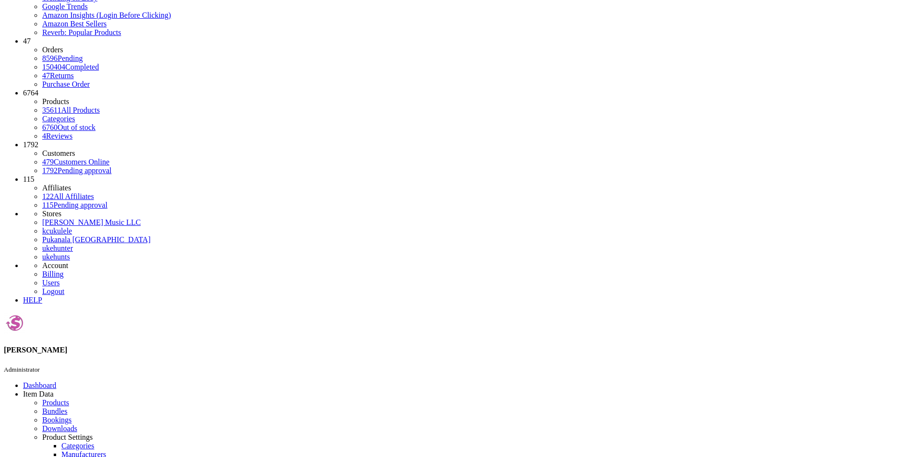
scroll to position [0, 0]
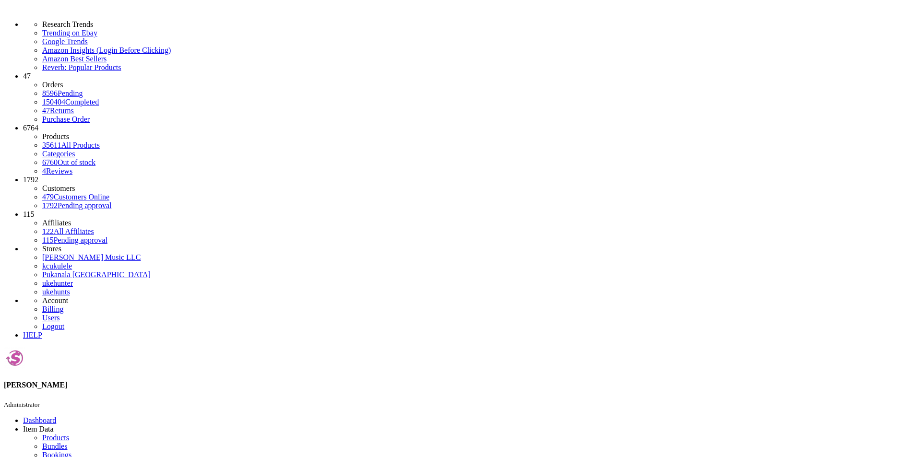
type input "1"
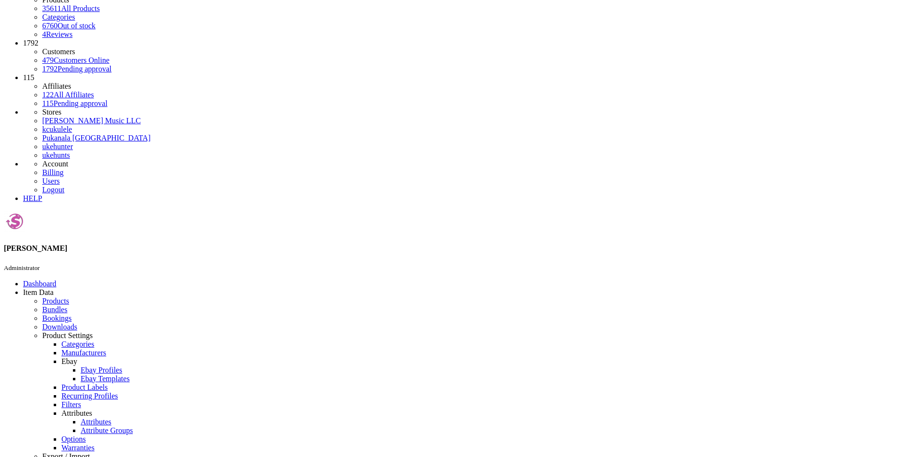
scroll to position [140, 0]
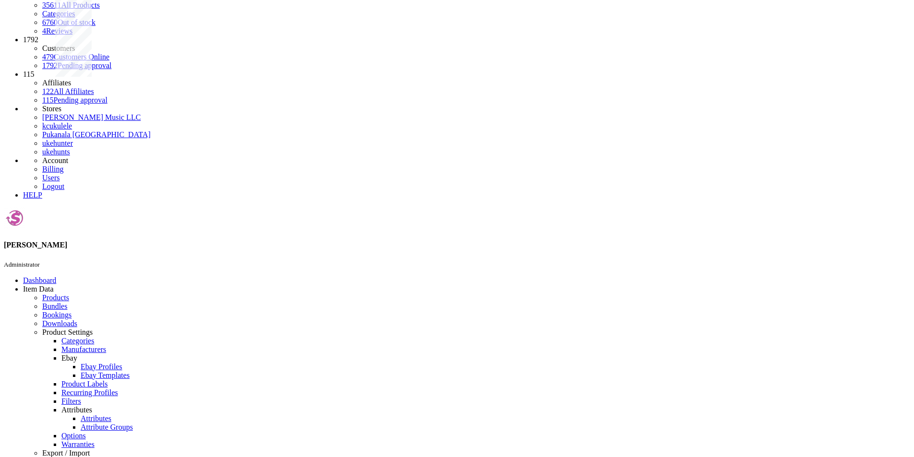
drag, startPoint x: 675, startPoint y: 296, endPoint x: 140, endPoint y: 175, distance: 548.2
drag, startPoint x: 359, startPoint y: 271, endPoint x: 381, endPoint y: 197, distance: 77.0
drag, startPoint x: 458, startPoint y: 300, endPoint x: 266, endPoint y: 189, distance: 222.2
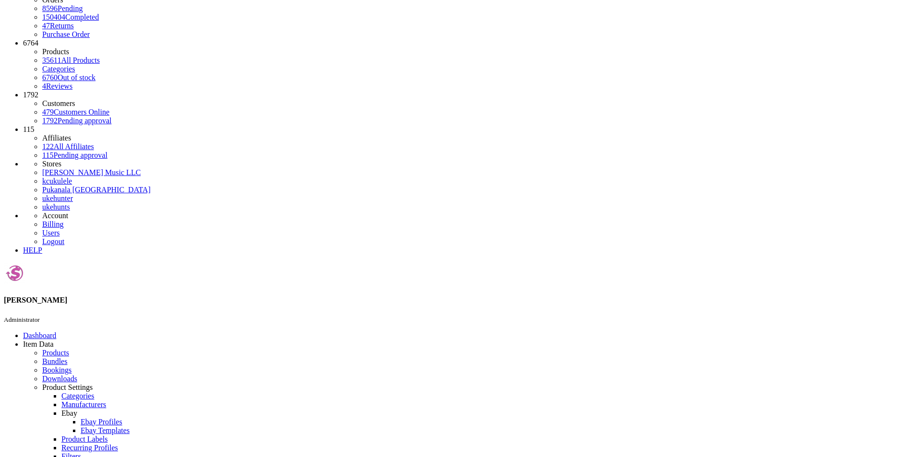
scroll to position [0, 0]
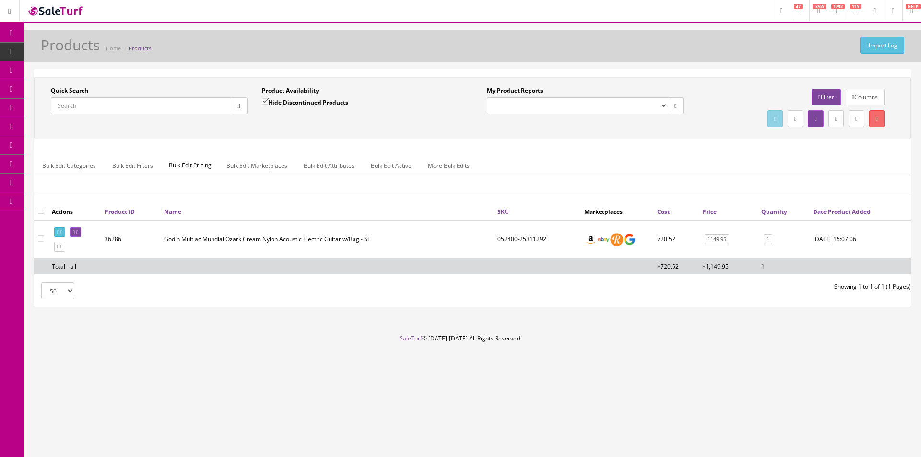
click at [12, 27] on link "Dashboard" at bounding box center [12, 33] width 24 height 19
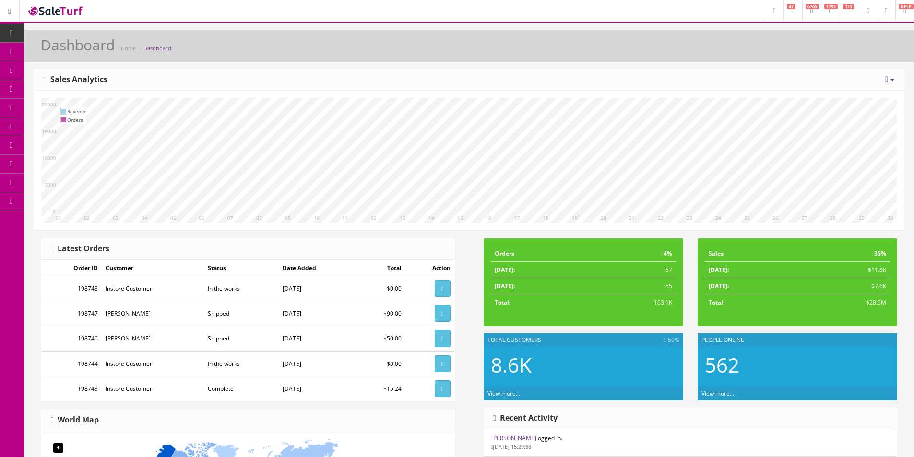
click at [60, 109] on link "Order List" at bounding box center [74, 108] width 101 height 19
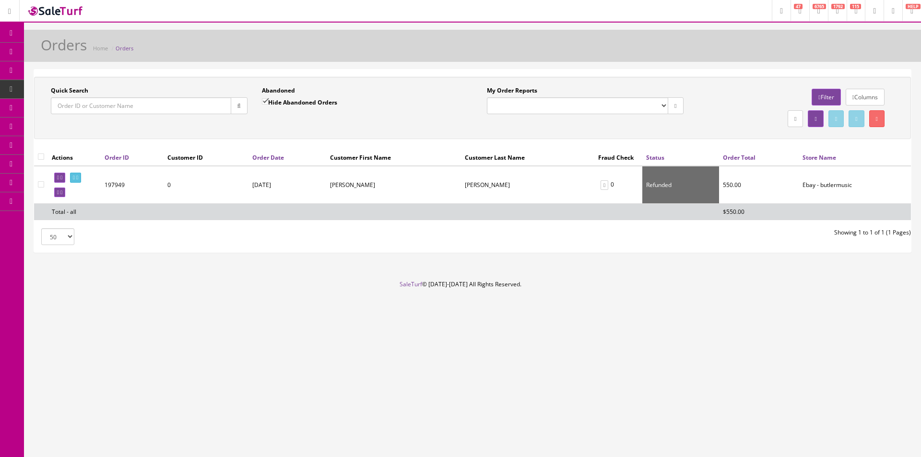
click at [191, 103] on input "Quick Search" at bounding box center [141, 105] width 180 height 17
paste input "114-3876088-0965037"
type input "114-3876088-0965037"
click at [245, 107] on button "button" at bounding box center [239, 105] width 17 height 17
click at [240, 130] on div "Quick Search 114-3876088-0965037 Date From Abandoned Hide Abandoned Orders Date…" at bounding box center [472, 108] width 877 height 62
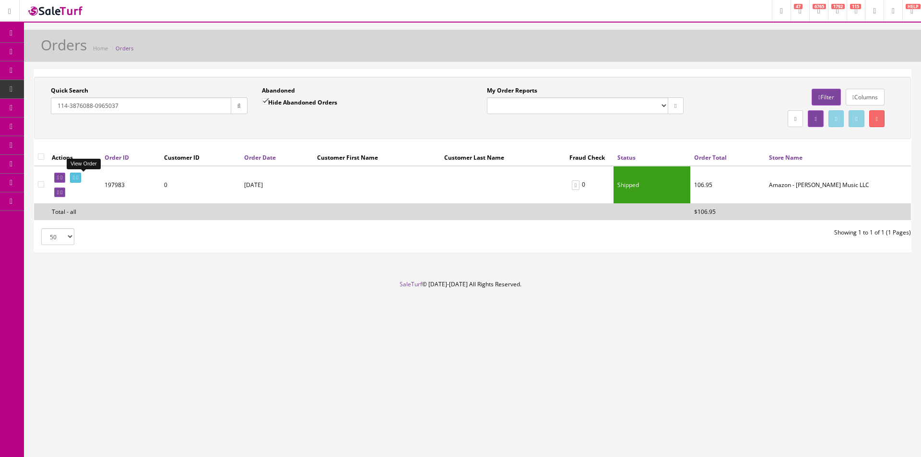
click at [81, 175] on link at bounding box center [75, 178] width 11 height 10
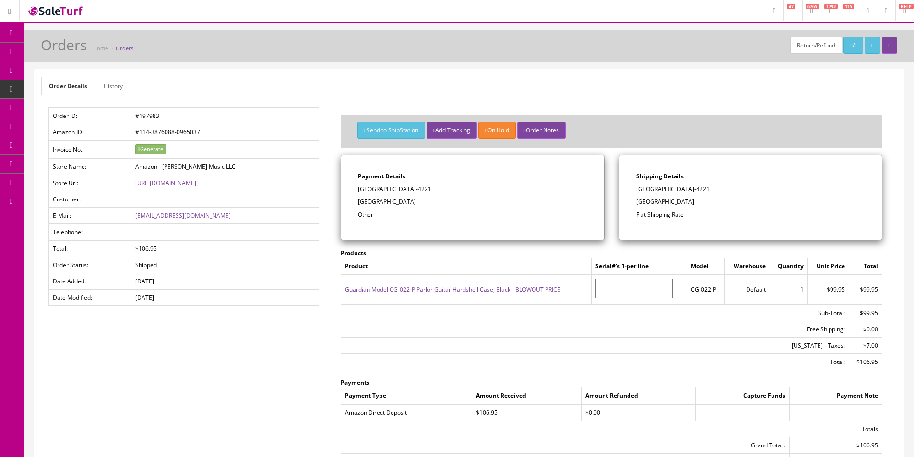
click at [112, 89] on link "History" at bounding box center [113, 86] width 35 height 19
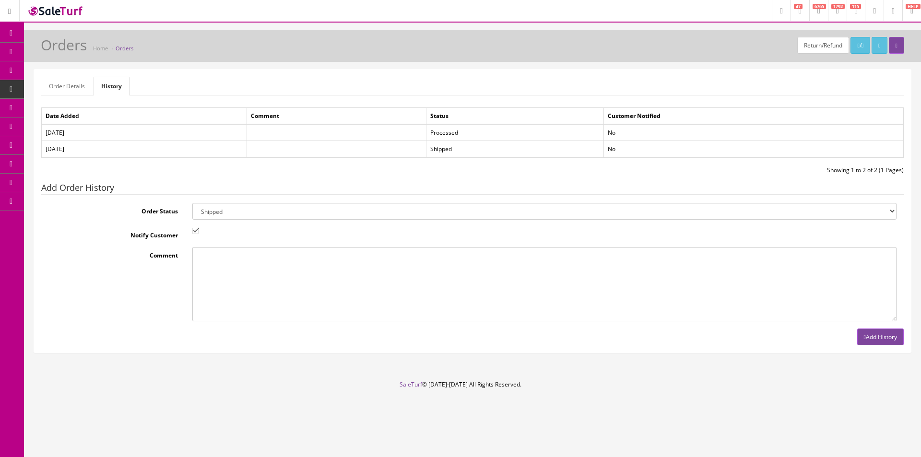
click at [248, 208] on select "Amazon Cart Awaiting Product Canceled Canceled Reversal Cart Chargeback Complet…" at bounding box center [544, 211] width 705 height 17
select select "11"
drag, startPoint x: 248, startPoint y: 208, endPoint x: 196, endPoint y: 222, distance: 53.2
click at [248, 208] on select "Amazon Cart Awaiting Product Canceled Canceled Reversal Cart Chargeback Complet…" at bounding box center [544, 211] width 705 height 17
click at [198, 228] on input "Notify Customer" at bounding box center [195, 231] width 6 height 6
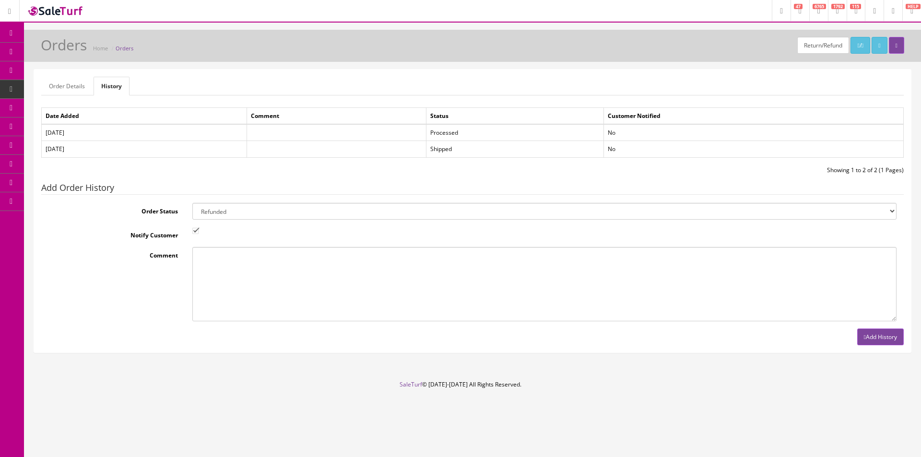
checkbox input "false"
click at [262, 234] on div at bounding box center [544, 232] width 719 height 10
click at [875, 340] on button "Add History" at bounding box center [881, 337] width 47 height 17
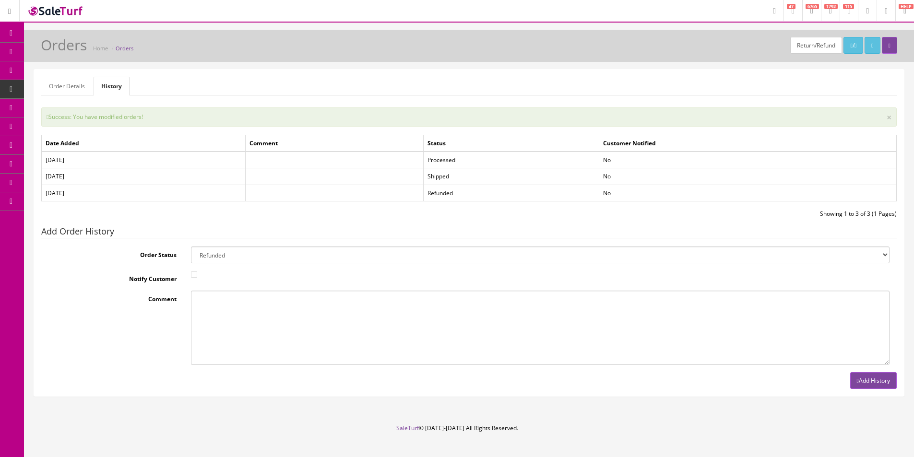
click at [651, 98] on div "Order Details History Order ID: #197983 Amazon ID: #114-3876088-0965037 Invoice…" at bounding box center [469, 233] width 870 height 327
click at [41, 52] on link "Products" at bounding box center [74, 52] width 101 height 19
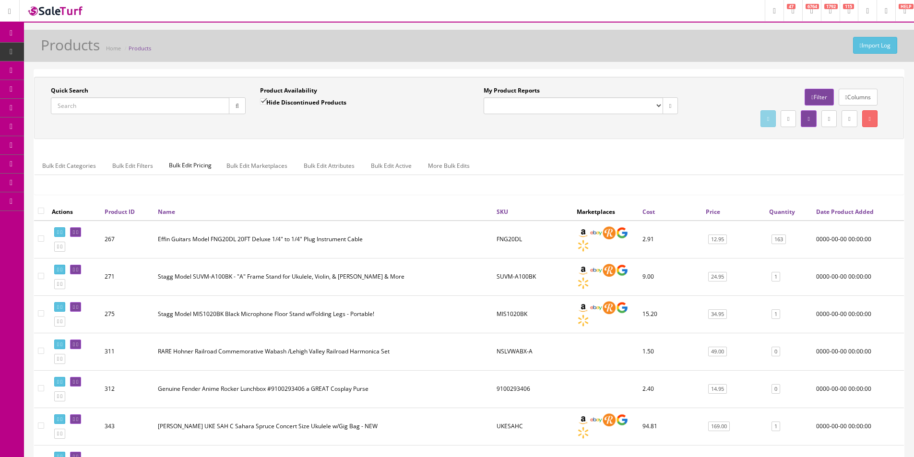
click at [12, 29] on icon at bounding box center [11, 33] width 10 height 8
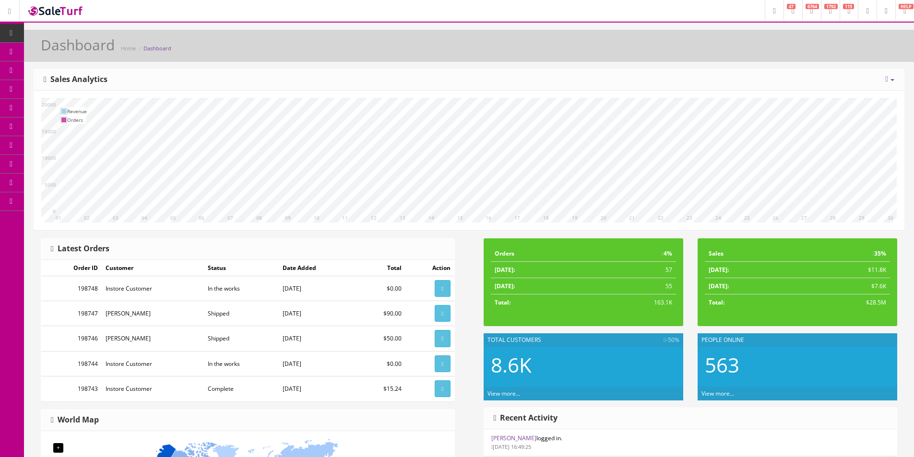
drag, startPoint x: 78, startPoint y: 114, endPoint x: 96, endPoint y: 116, distance: 18.8
click at [78, 114] on link "Order List" at bounding box center [74, 108] width 101 height 19
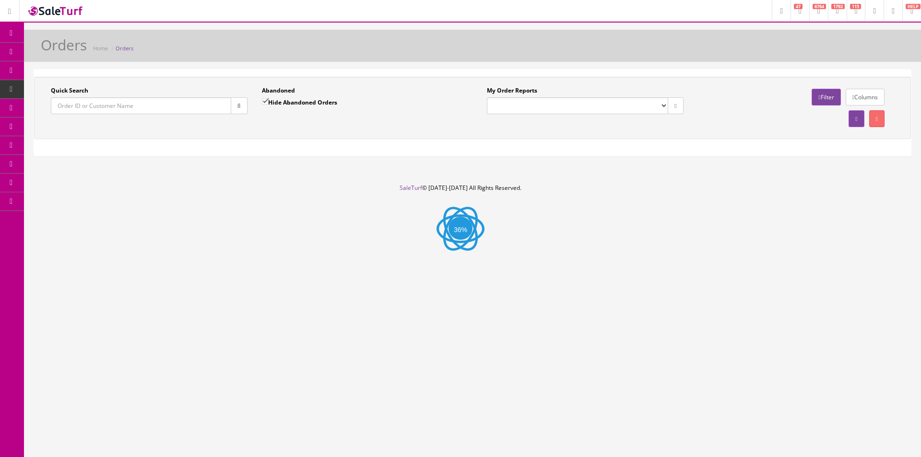
click at [189, 100] on input "Quick Search" at bounding box center [141, 105] width 180 height 17
paste input "112-2481237-0213034"
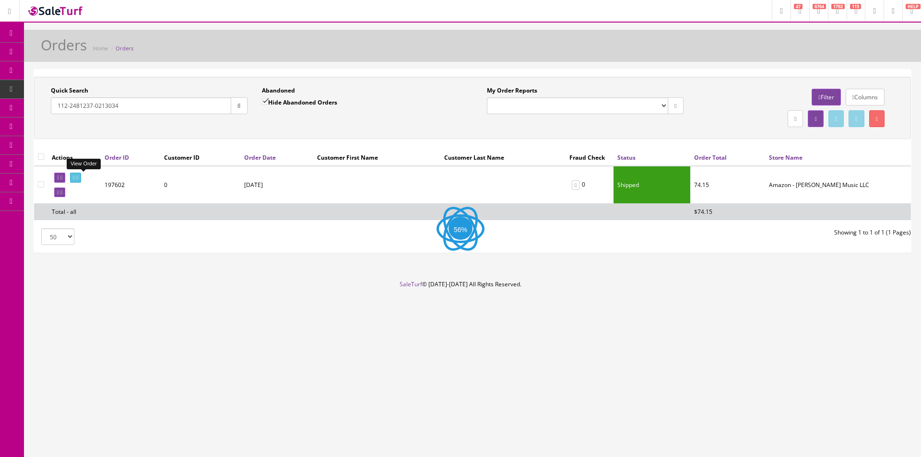
type input "112-2481237-0213034"
click at [75, 178] on icon at bounding box center [74, 177] width 2 height 5
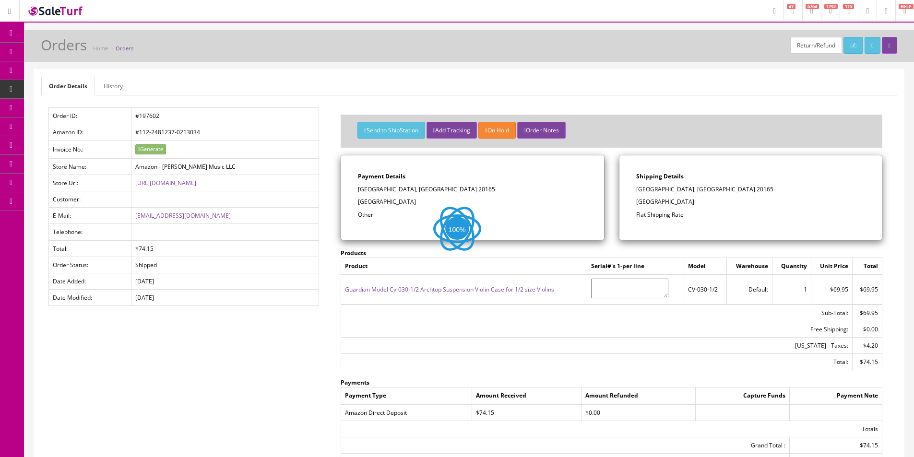
click at [108, 90] on link "History" at bounding box center [113, 86] width 35 height 19
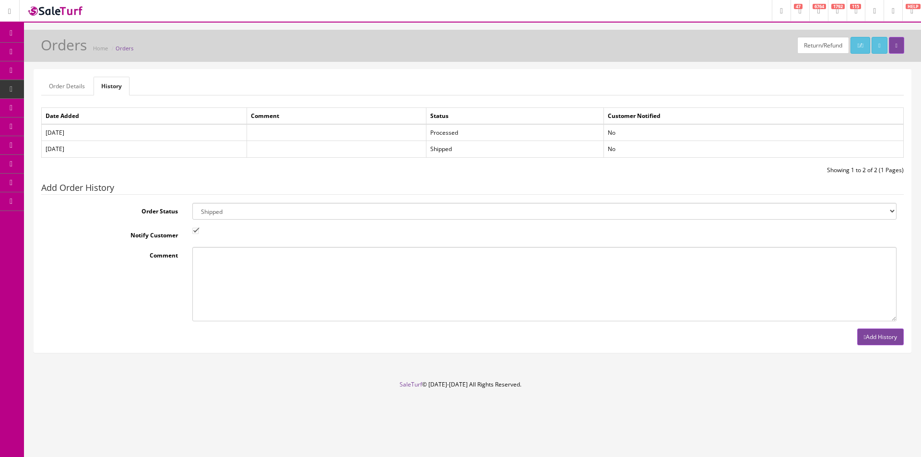
drag, startPoint x: 219, startPoint y: 200, endPoint x: 216, endPoint y: 210, distance: 10.8
click at [219, 200] on fieldset "Add Order History Order Status Amazon Cart Awaiting Product Canceled Canceled R…" at bounding box center [472, 264] width 863 height 162
click at [216, 214] on select "Amazon Cart Awaiting Product Canceled Canceled Reversal Cart Chargeback Complet…" at bounding box center [544, 211] width 705 height 17
select select "11"
drag, startPoint x: 216, startPoint y: 214, endPoint x: 206, endPoint y: 226, distance: 16.3
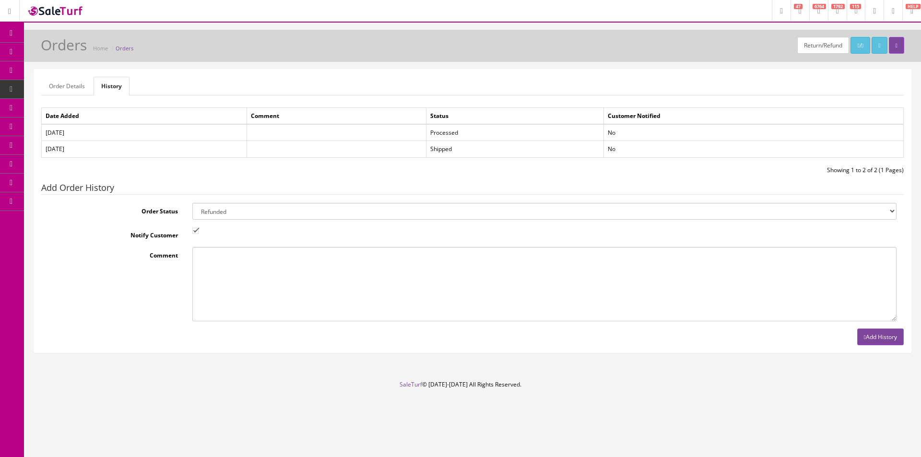
click at [216, 214] on select "Amazon Cart Awaiting Product Canceled Canceled Reversal Cart Chargeback Complet…" at bounding box center [544, 211] width 705 height 17
drag, startPoint x: 195, startPoint y: 231, endPoint x: 408, endPoint y: 264, distance: 215.7
click at [195, 232] on input "Notify Customer" at bounding box center [195, 231] width 6 height 6
checkbox input "false"
click at [905, 343] on div "Order Details History Order ID: #197602 Amazon ID: #112-2481237-0213034 Invoice…" at bounding box center [472, 211] width 877 height 283
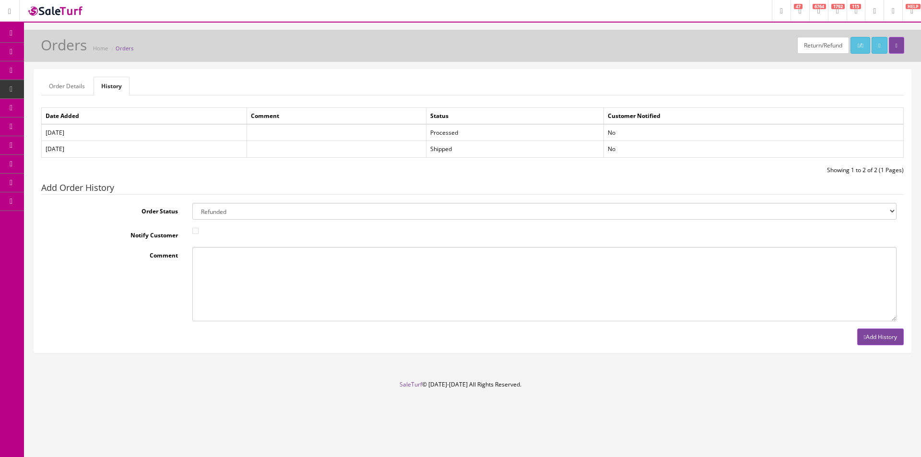
click at [896, 340] on button "Add History" at bounding box center [881, 337] width 47 height 17
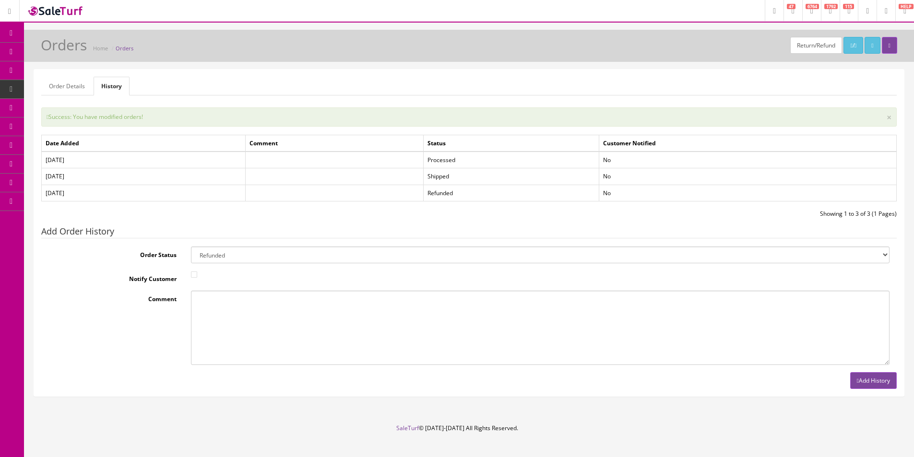
click at [56, 88] on link "Order Details" at bounding box center [66, 86] width 51 height 19
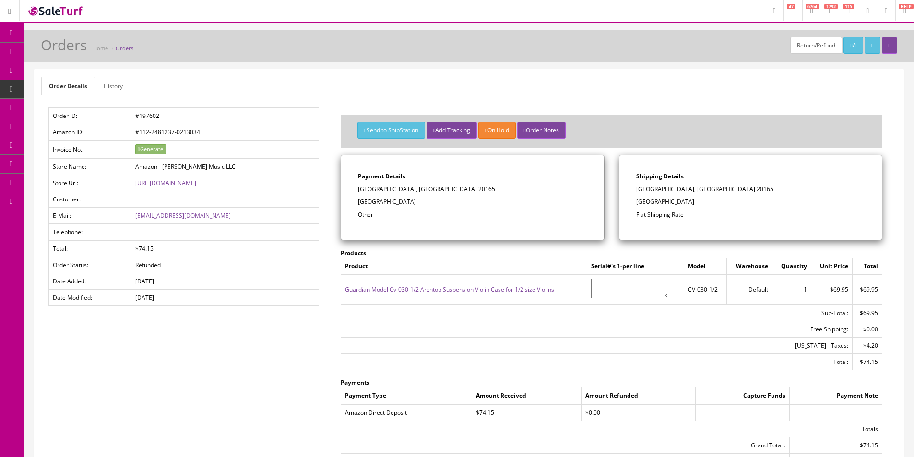
click at [434, 287] on link "Guardian Model Cv-030-1/2 Archtop Suspension Violin Case for 1/2 size Violins" at bounding box center [449, 290] width 209 height 8
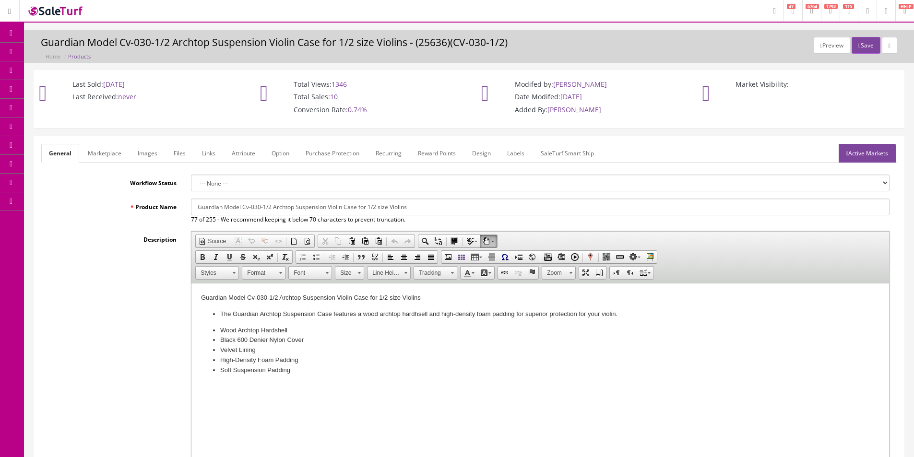
click at [335, 315] on li "The Guardian Archtop Suspension Case features a wood archtop hardhsell and high…" at bounding box center [540, 315] width 640 height 10
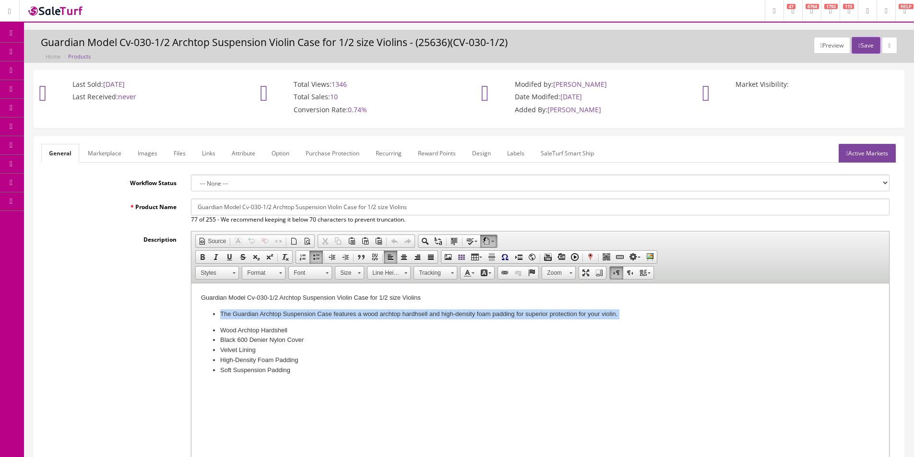
click at [335, 315] on li "The Guardian Archtop Suspension Case features a wood archtop hardhsell and high…" at bounding box center [540, 315] width 640 height 10
click at [304, 313] on li "The Guardian Archtop Suspension Case features a wood archtop hardhsell and high…" at bounding box center [540, 315] width 640 height 10
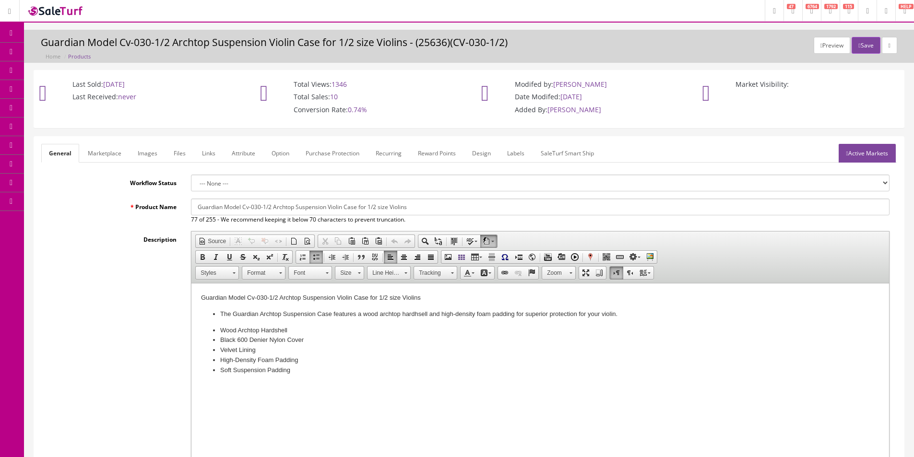
click at [47, 53] on link "Products" at bounding box center [74, 52] width 101 height 19
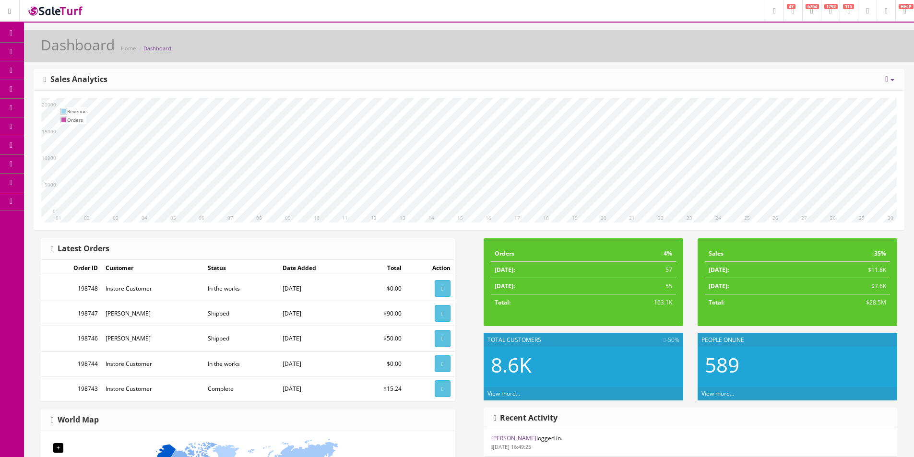
click at [14, 31] on icon at bounding box center [11, 33] width 10 height 8
click at [712, 71] on div "[DATE] Week Month Year Year over Year Last Year over Prior Year Sales Analytics" at bounding box center [469, 80] width 870 height 21
click at [81, 53] on span "Products" at bounding box center [69, 52] width 24 height 8
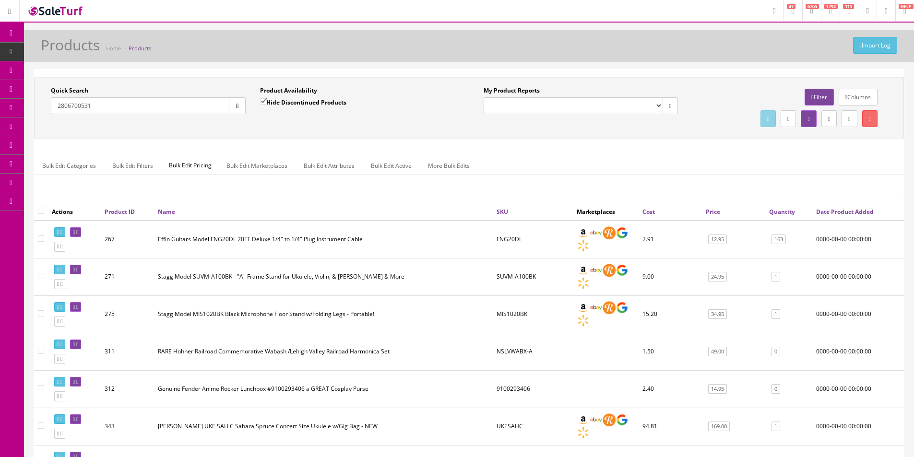
drag, startPoint x: 62, startPoint y: 104, endPoint x: 57, endPoint y: 102, distance: 5.9
click at [59, 103] on input "2806700531" at bounding box center [140, 105] width 179 height 17
type input "2806700531"
click at [260, 101] on input "Hide Discontinued Products" at bounding box center [263, 101] width 6 height 6
checkbox input "false"
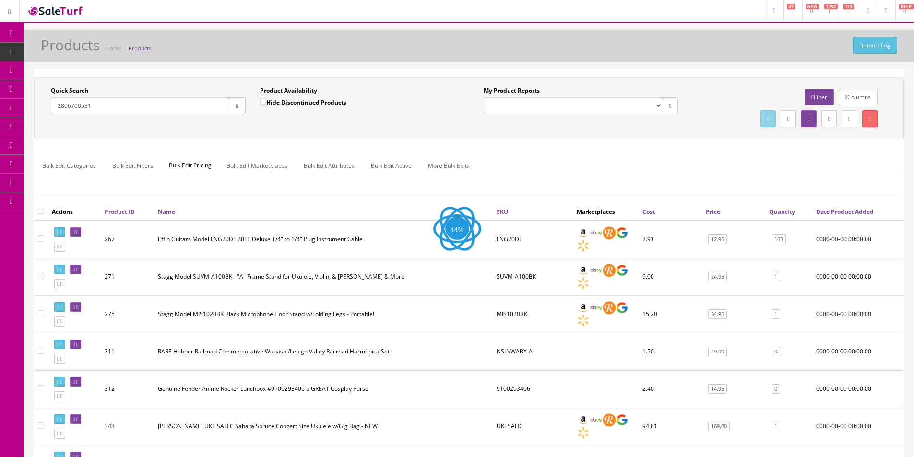
click at [241, 108] on button "button" at bounding box center [237, 105] width 17 height 17
drag, startPoint x: 250, startPoint y: 117, endPoint x: 315, endPoint y: 133, distance: 66.7
click at [251, 117] on div "Quick Search 2806700531 Date From" at bounding box center [148, 103] width 209 height 35
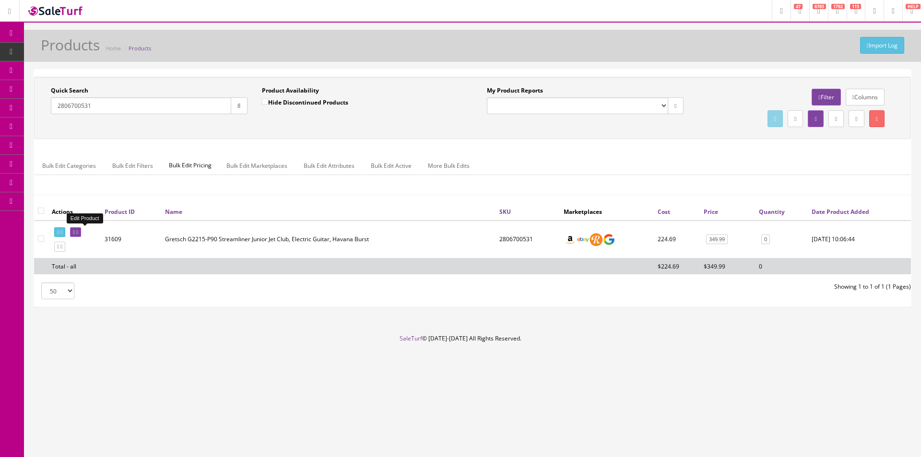
click at [78, 233] on icon at bounding box center [77, 232] width 2 height 5
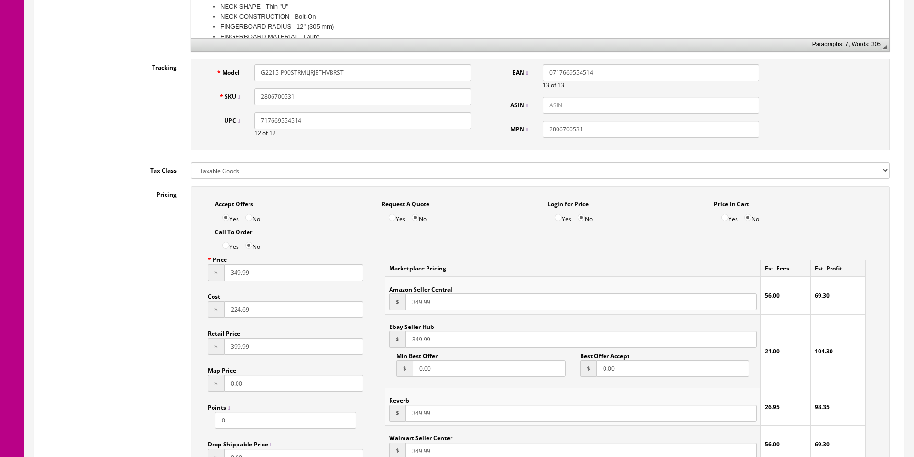
scroll to position [768, 0]
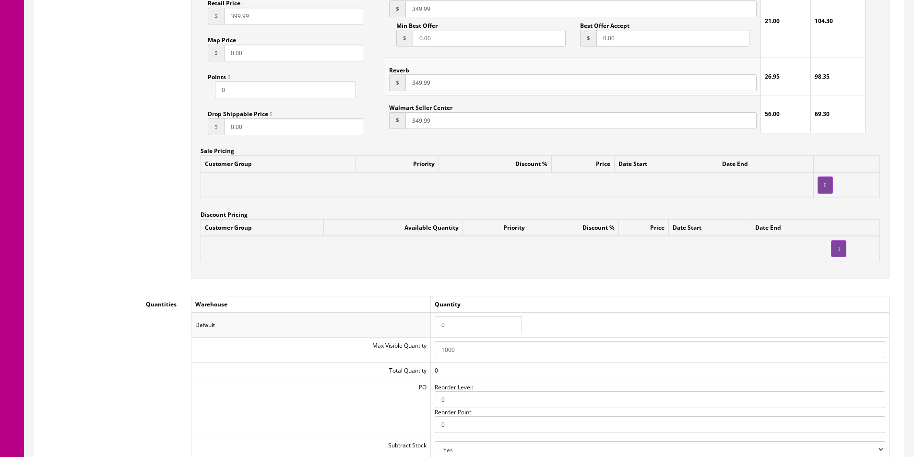
click at [495, 321] on input "0" at bounding box center [478, 325] width 87 height 17
type input "1"
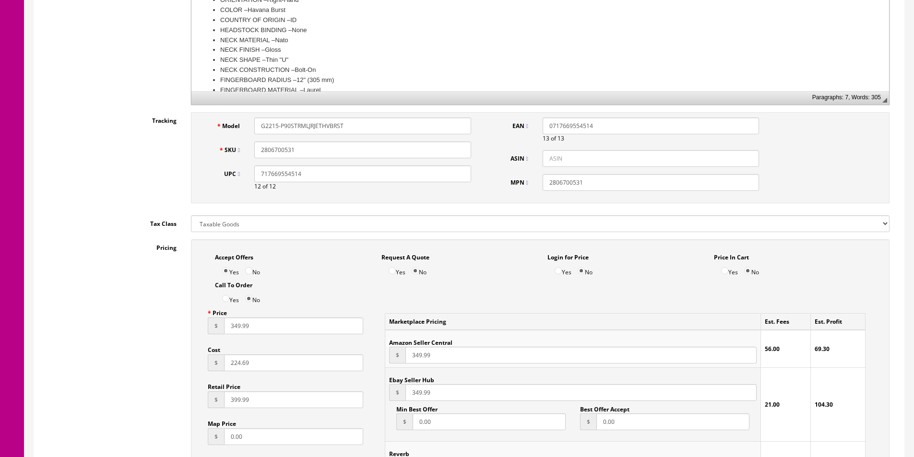
scroll to position [0, 0]
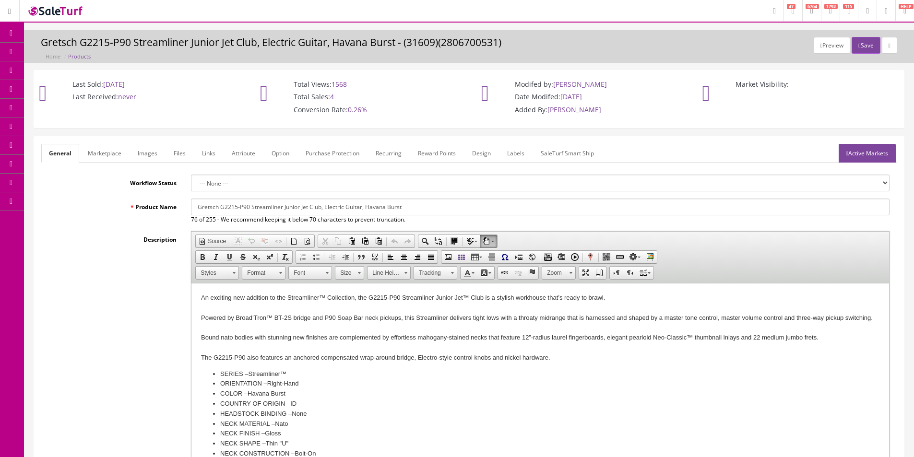
click at [137, 160] on link "Images" at bounding box center [147, 153] width 35 height 19
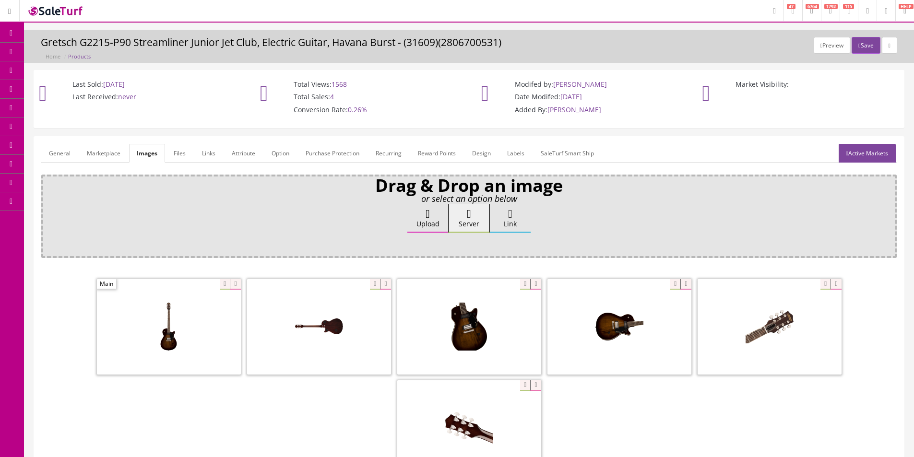
click at [137, 160] on link "Images" at bounding box center [147, 153] width 36 height 19
click at [119, 163] on form "General Marketplace Images Files Links Attribute Option Purchase Protection Rec…" at bounding box center [469, 329] width 856 height 371
click at [118, 157] on link "Marketplace" at bounding box center [103, 153] width 49 height 19
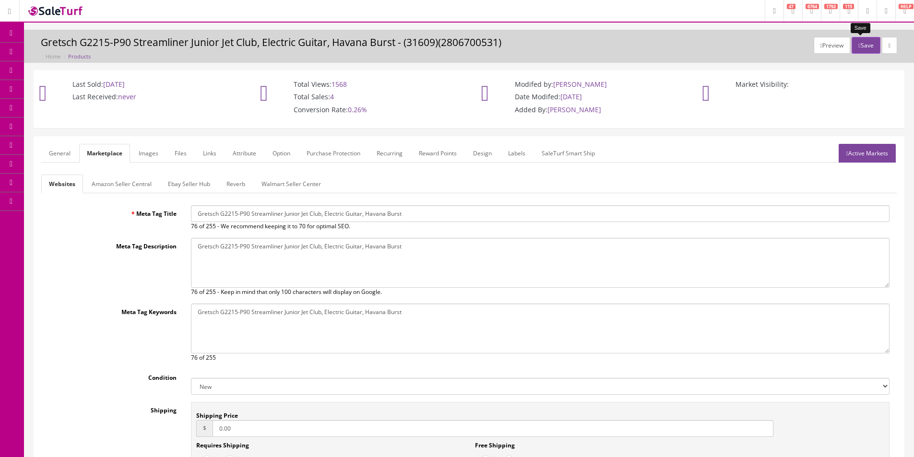
click at [863, 42] on button "Save" at bounding box center [866, 45] width 28 height 17
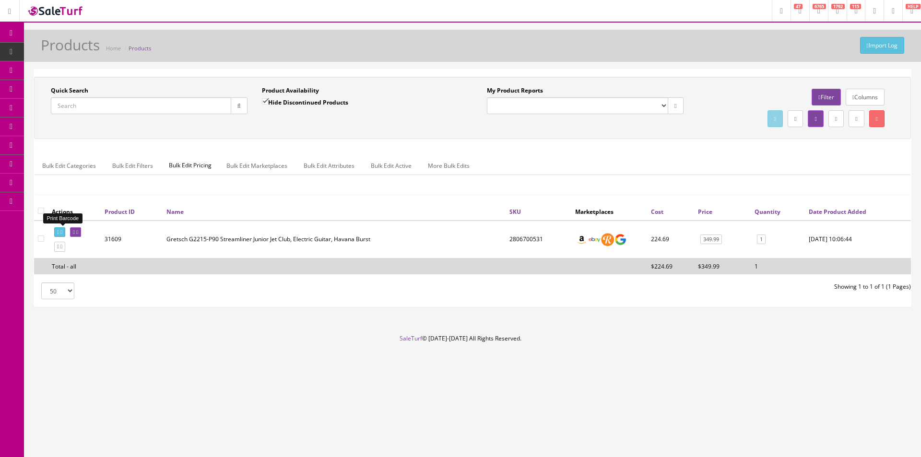
click at [59, 230] on icon at bounding box center [58, 232] width 2 height 5
